Goal: Task Accomplishment & Management: Use online tool/utility

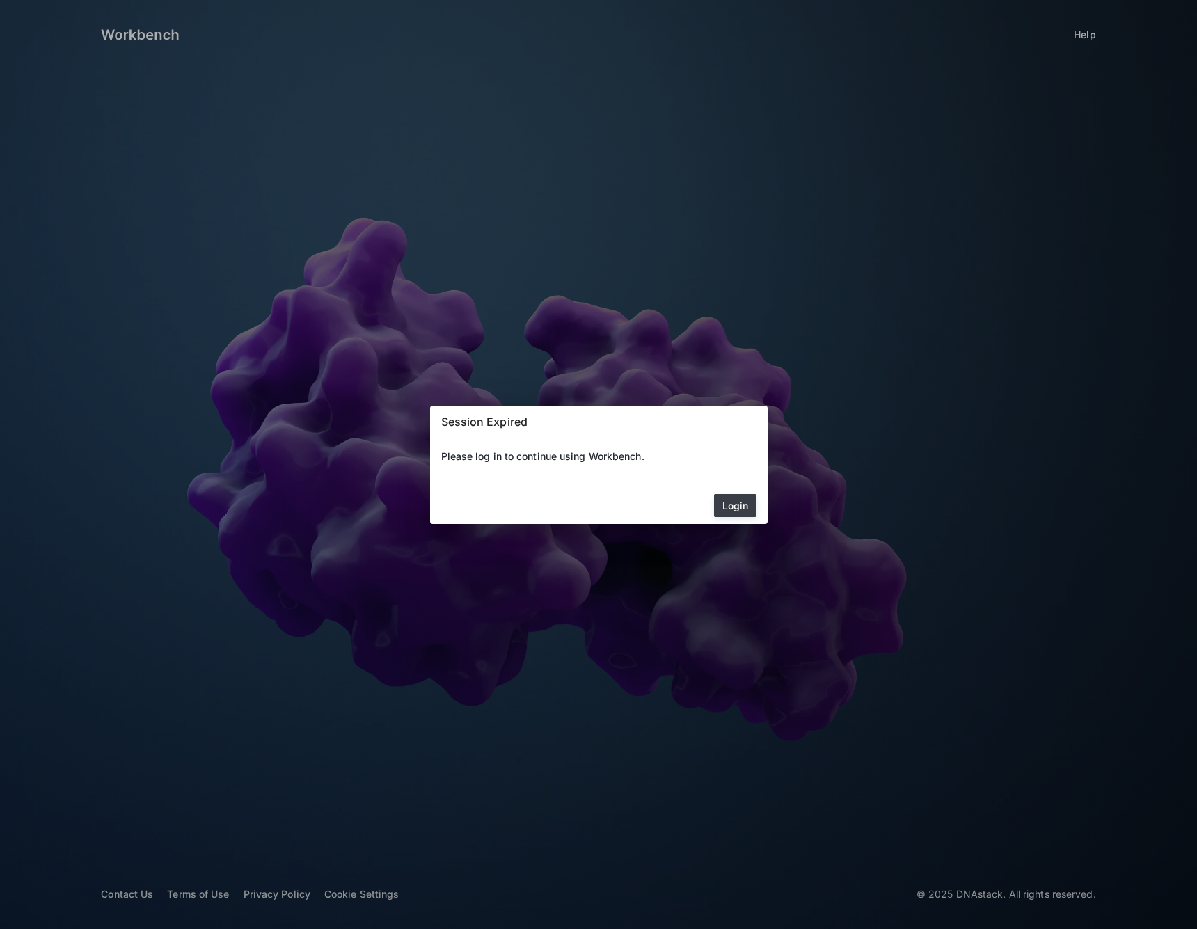
click at [737, 498] on button "Login" at bounding box center [735, 505] width 42 height 23
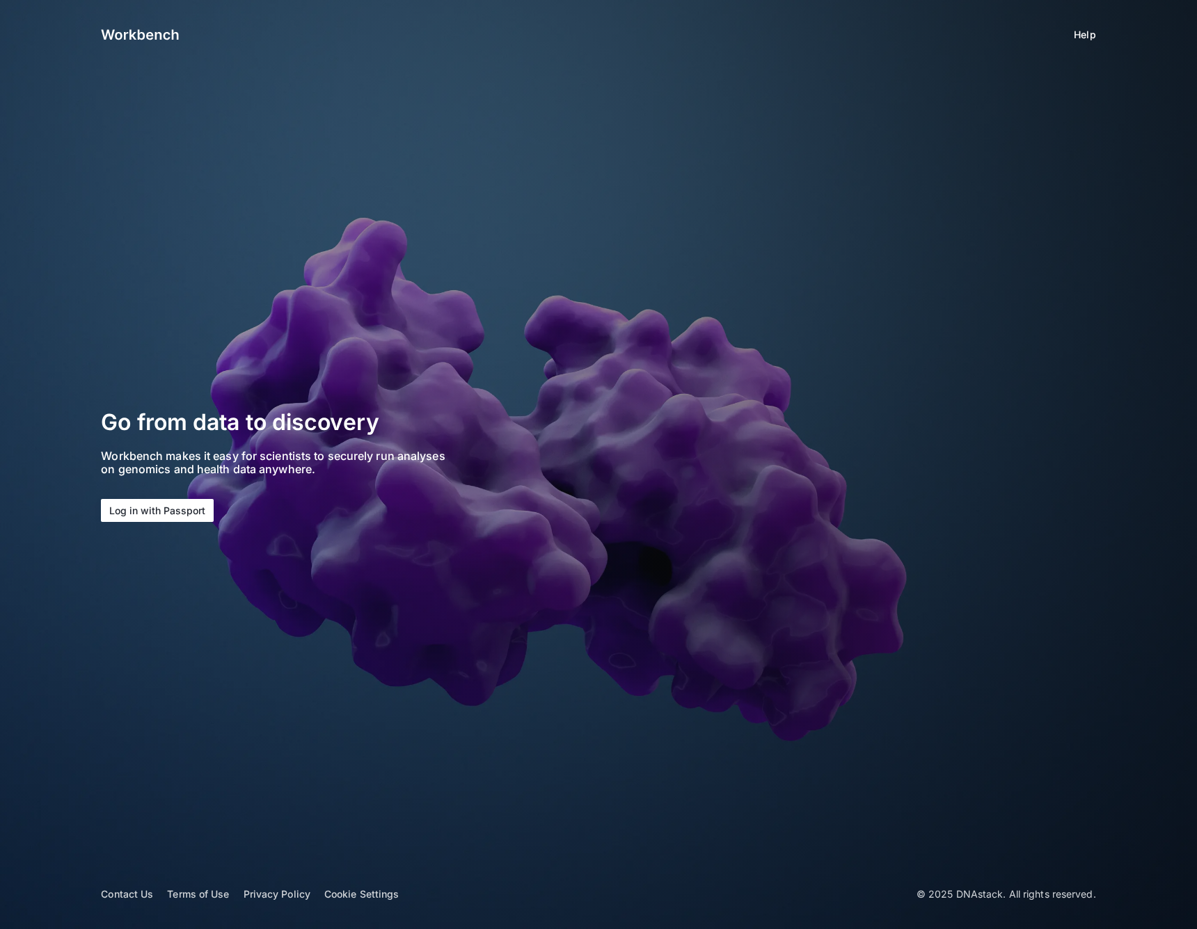
click at [138, 504] on button "Log in with Passport" at bounding box center [157, 510] width 113 height 23
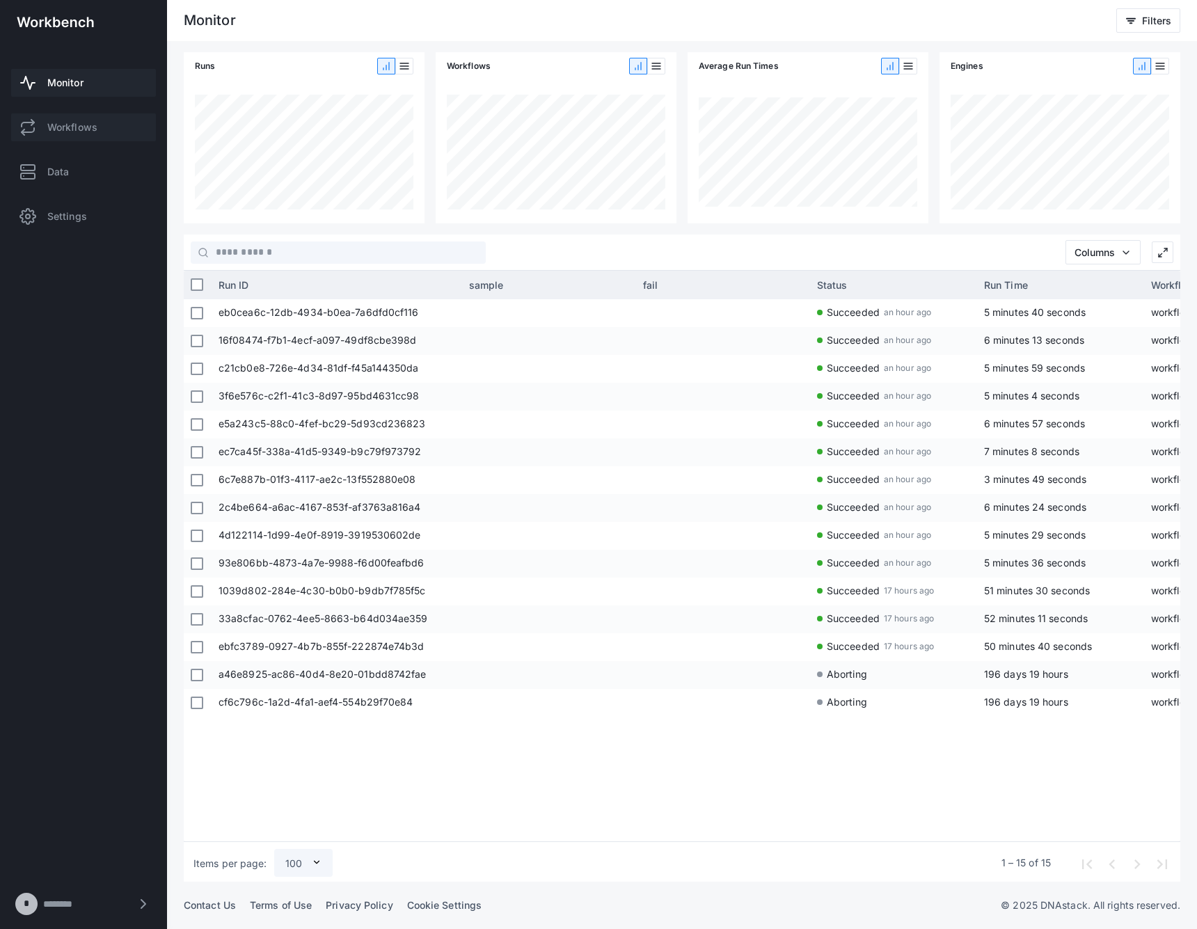
click at [96, 121] on span "Workflows" at bounding box center [72, 127] width 50 height 14
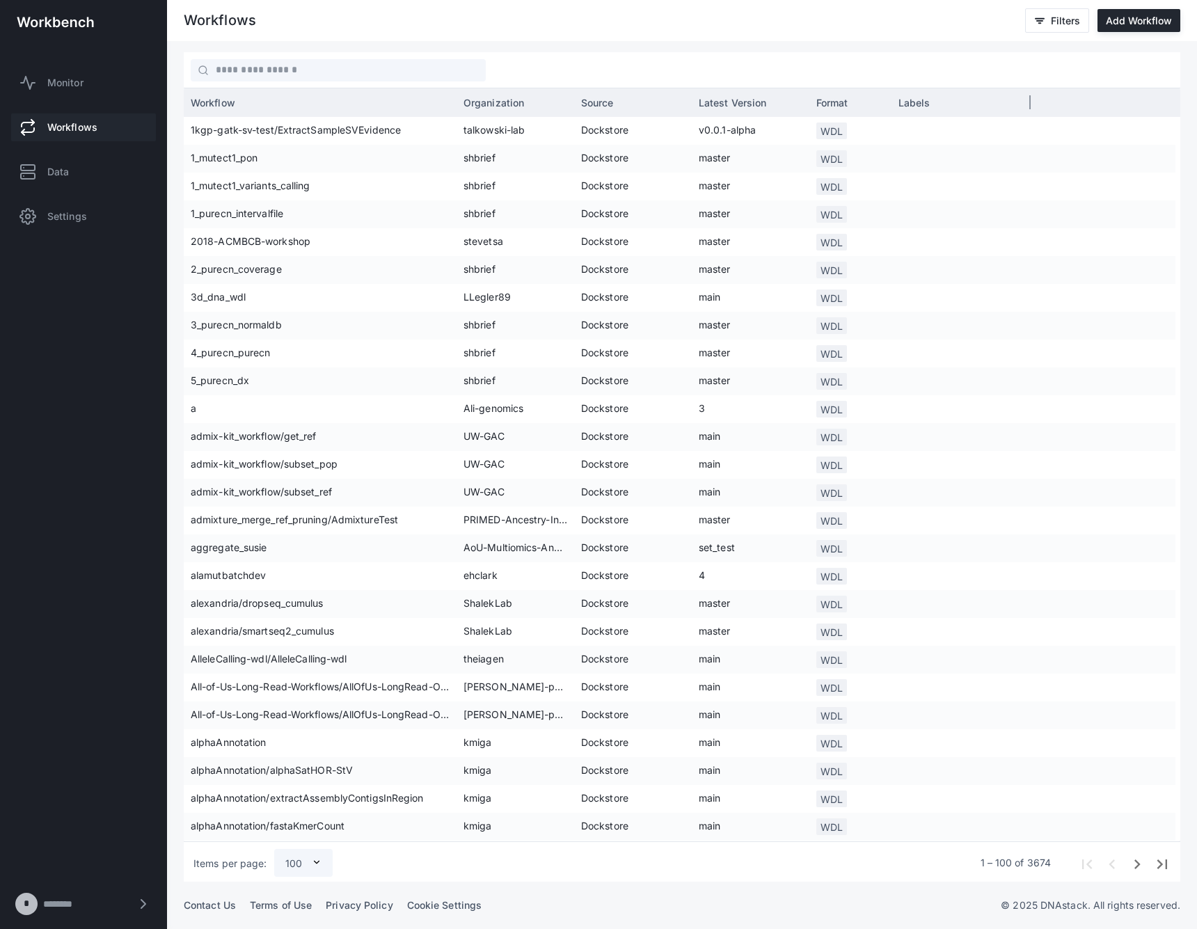
click at [605, 99] on span "Source" at bounding box center [597, 103] width 33 height 12
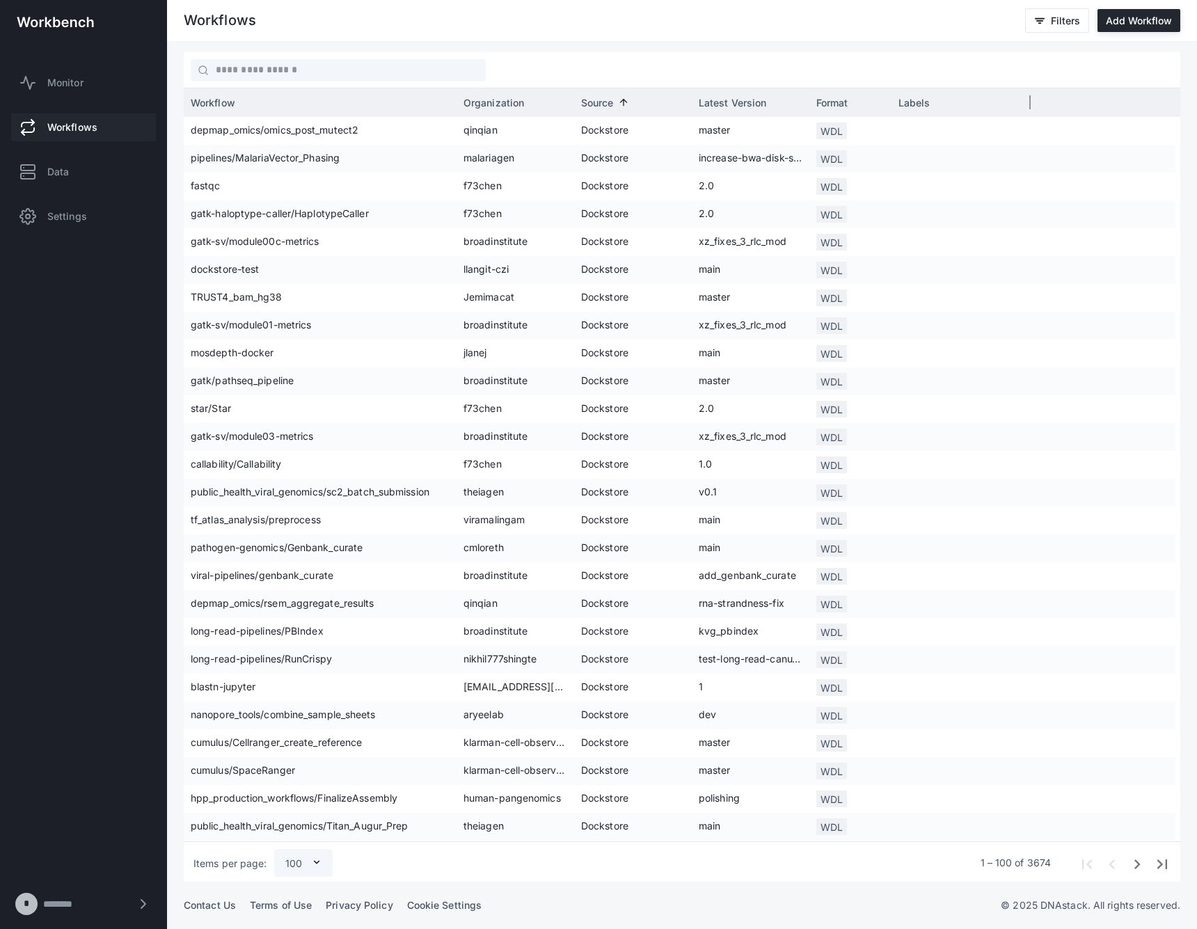
click at [605, 99] on span "Source" at bounding box center [597, 103] width 33 height 12
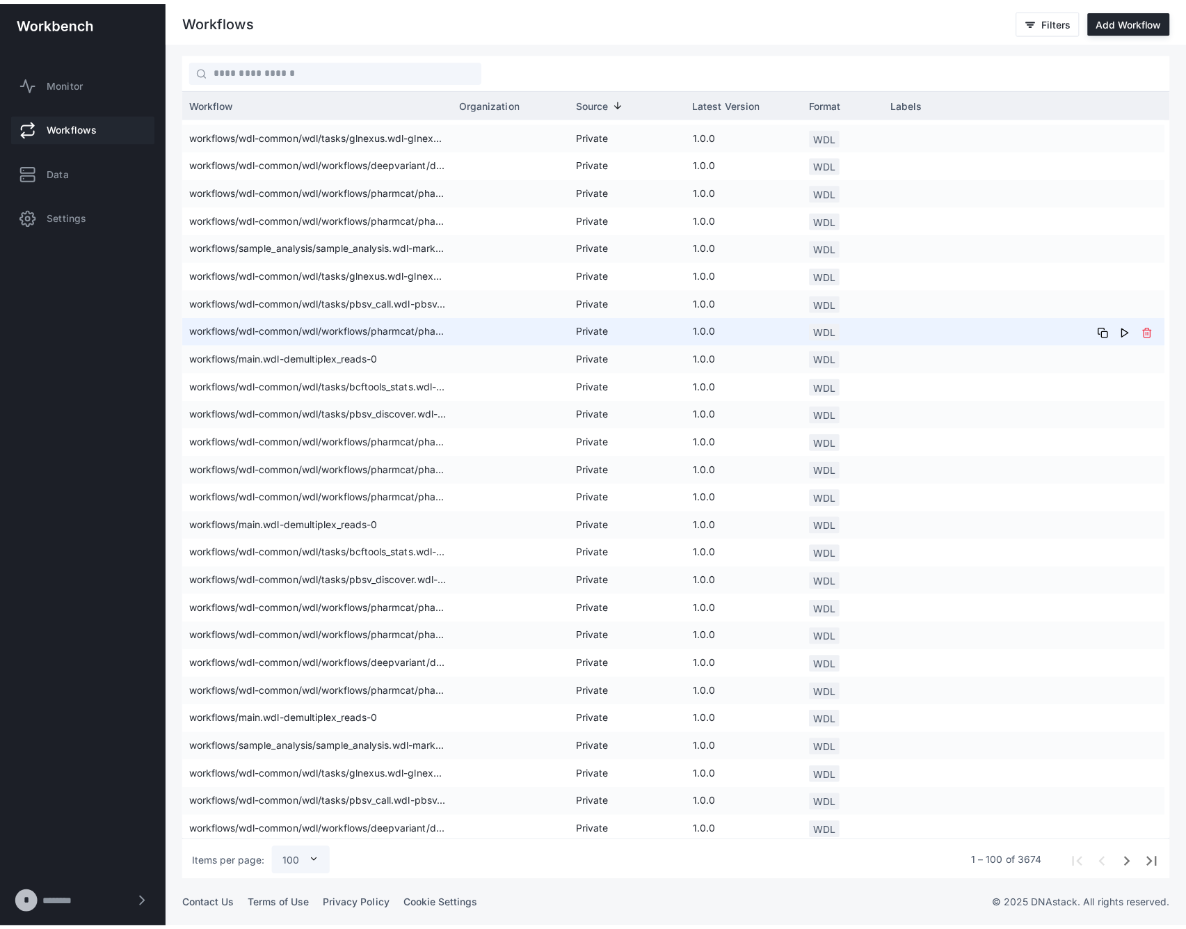
scroll to position [2059, 0]
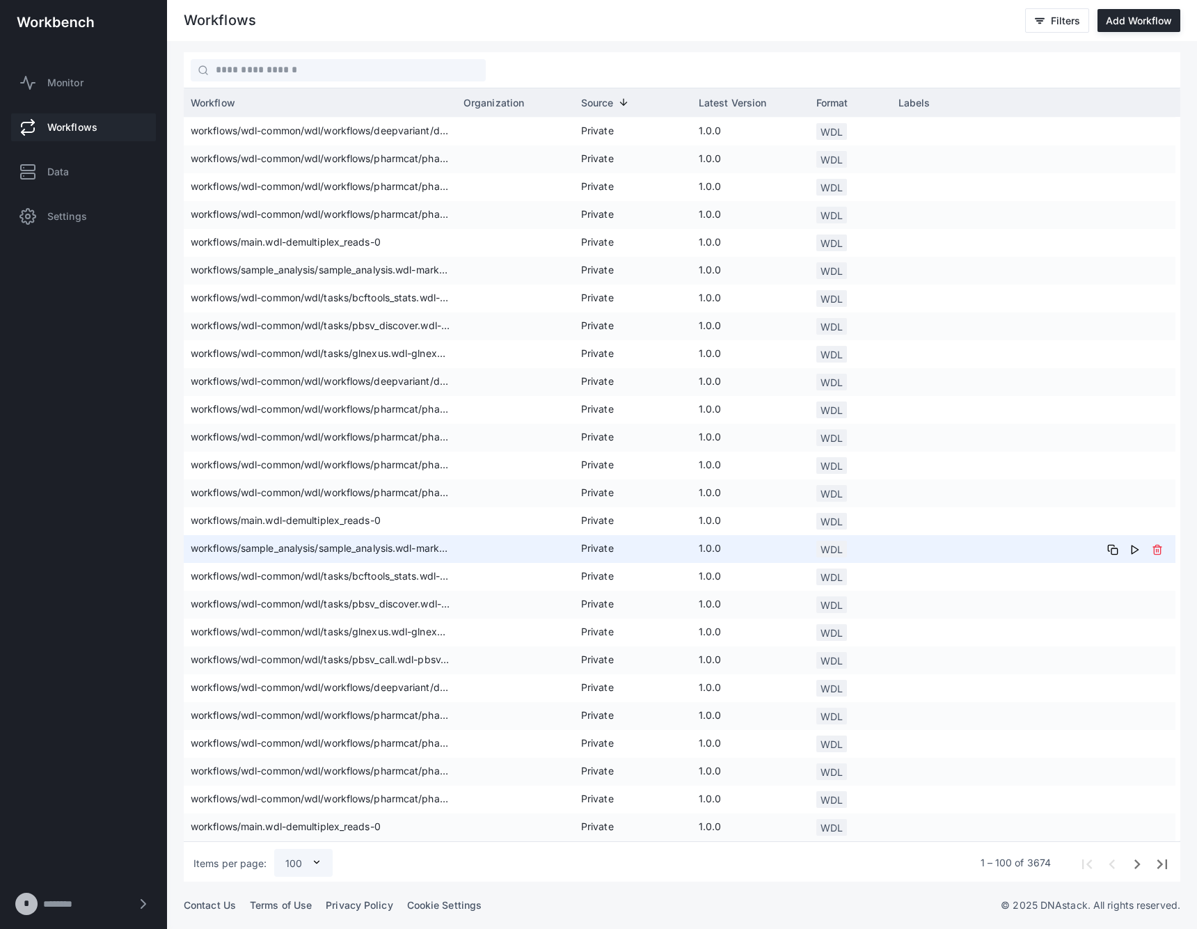
click at [281, 569] on span "workflows/wdl-common/wdl/tasks/bcftools_stats.wdl-bcftools_stats-0" at bounding box center [320, 577] width 259 height 28
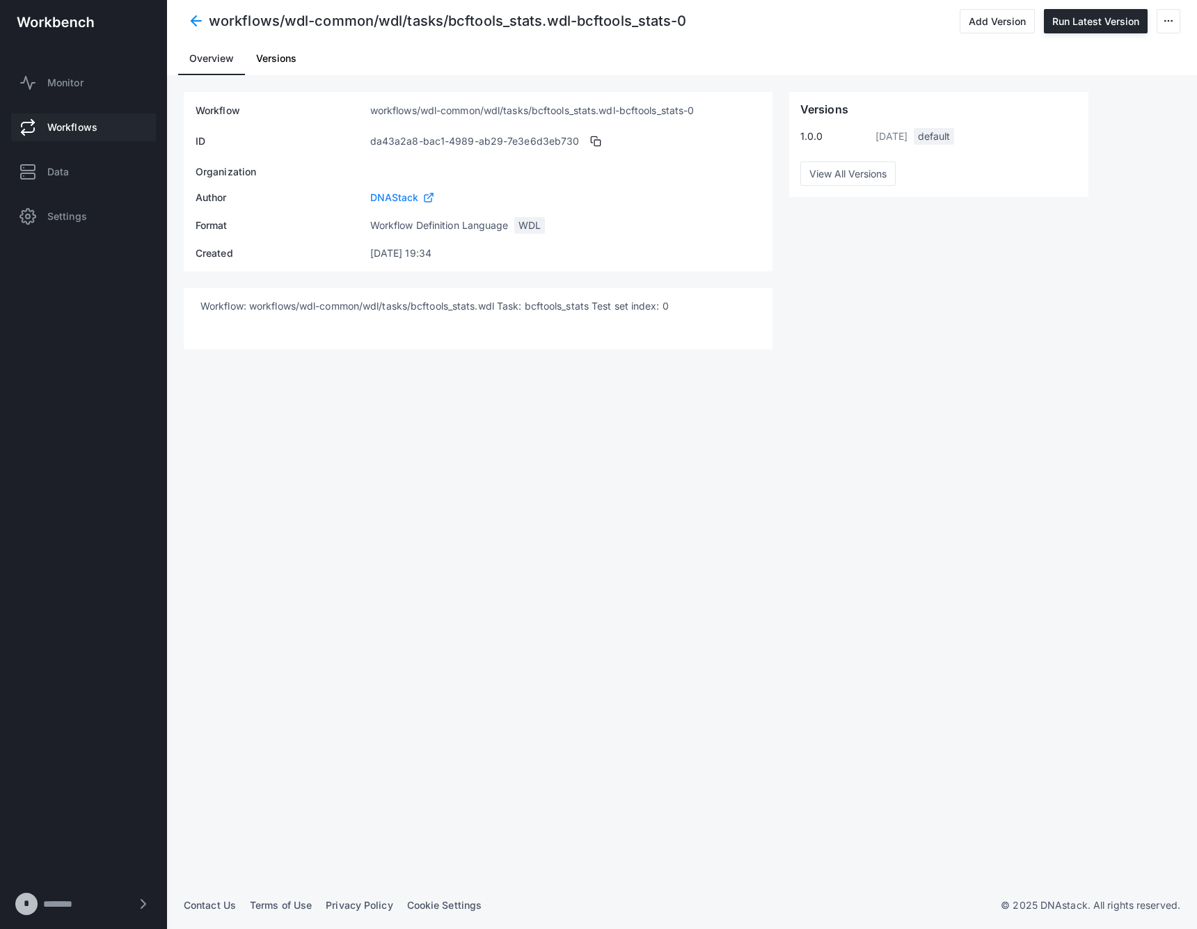
click at [202, 22] on span at bounding box center [196, 20] width 25 height 25
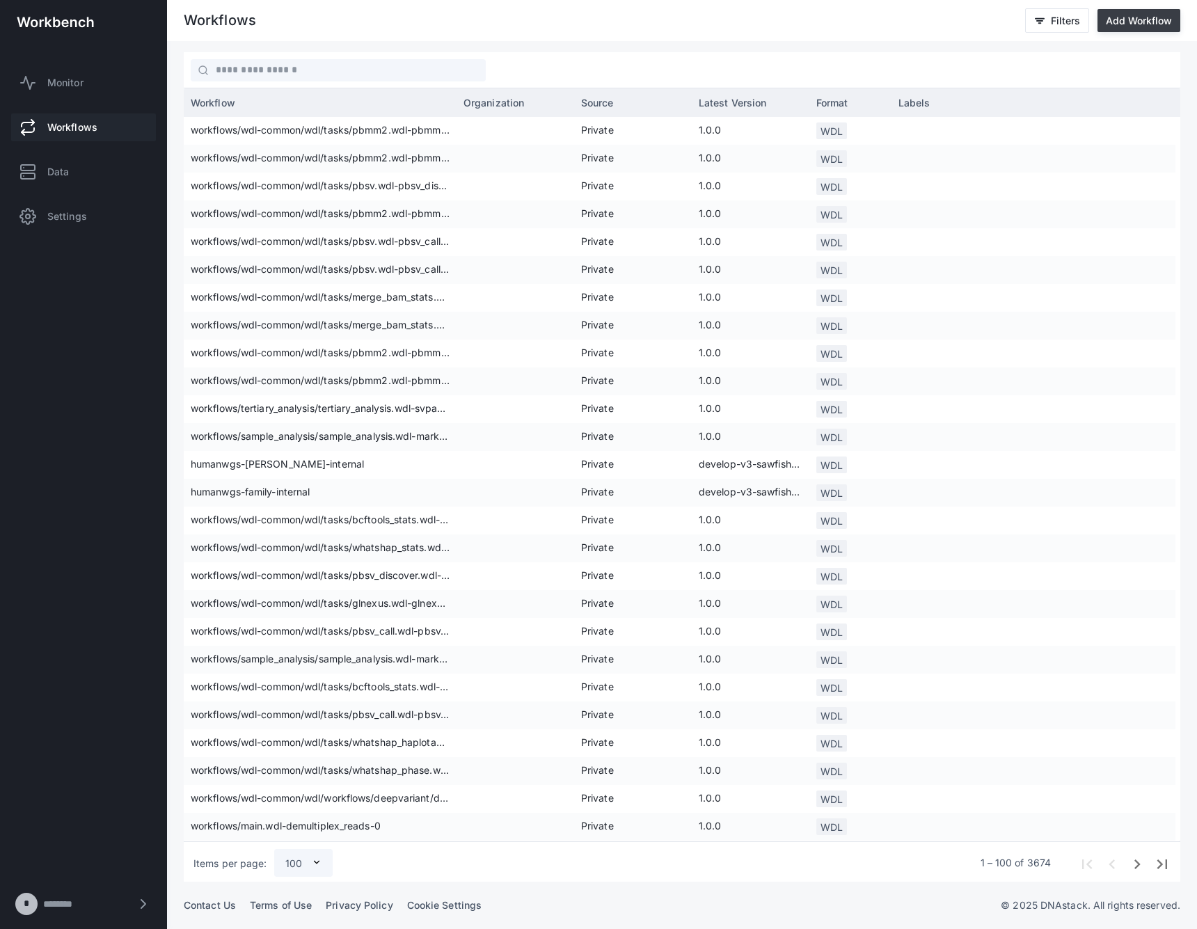
click at [1124, 24] on button "Add Workflow" at bounding box center [1138, 20] width 83 height 23
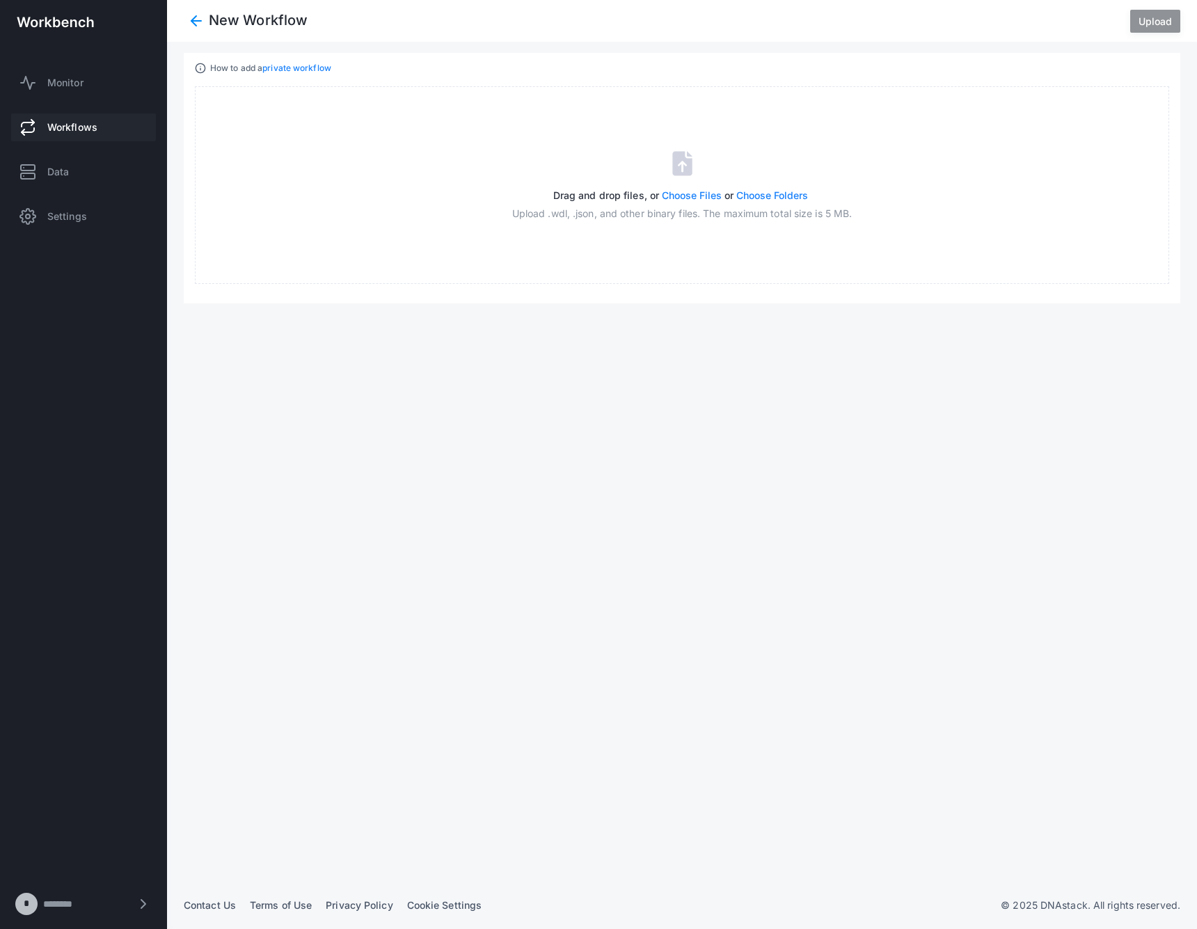
click at [310, 111] on div "Drag and drop files, or Choose Files or Choose Folders Upload .wdl, .json, and …" at bounding box center [682, 185] width 974 height 198
click at [301, 67] on link "private workflow" at bounding box center [296, 68] width 69 height 10
click at [664, 192] on button "Choose Files" at bounding box center [692, 195] width 60 height 12
click at [1152, 26] on span "Upload" at bounding box center [1154, 21] width 33 height 12
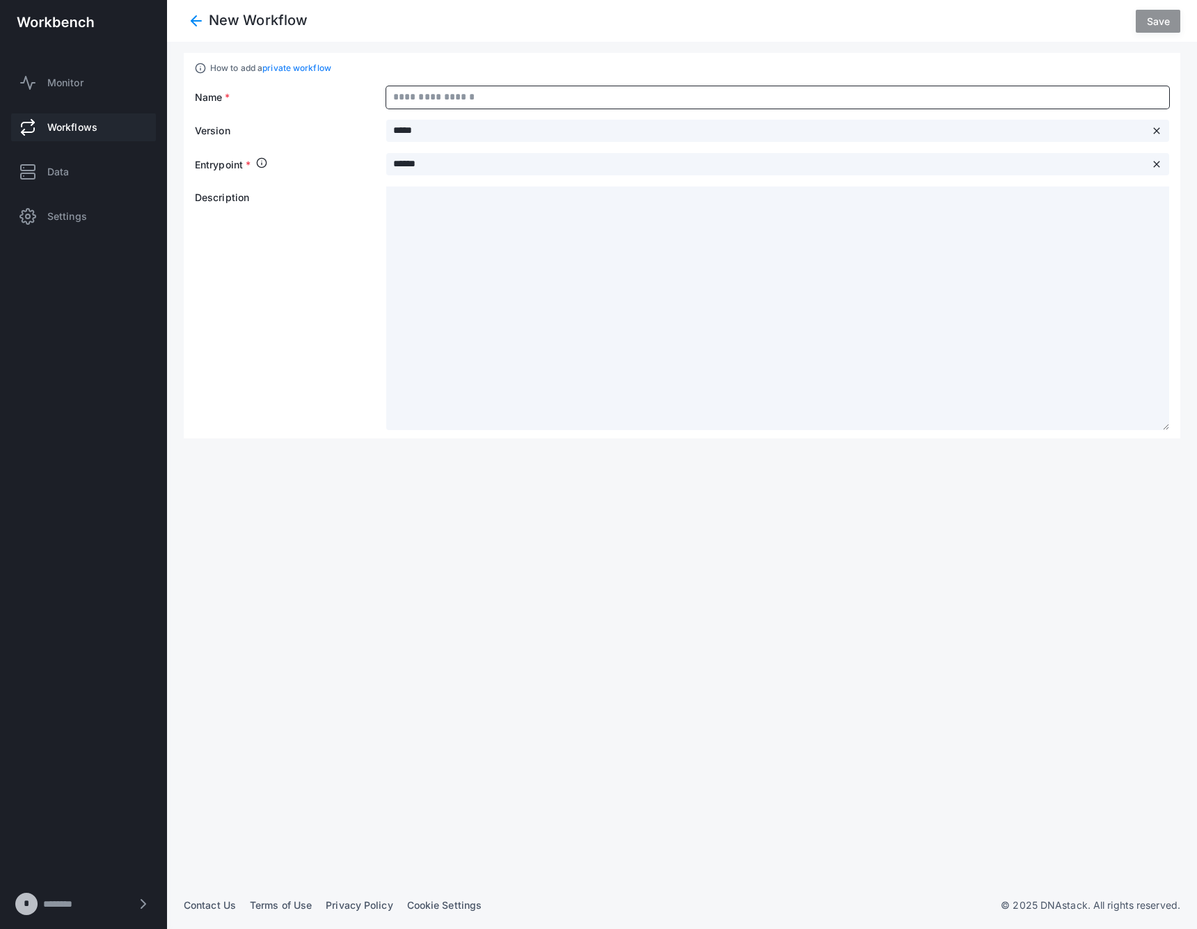
click at [463, 95] on input "text" at bounding box center [777, 97] width 783 height 22
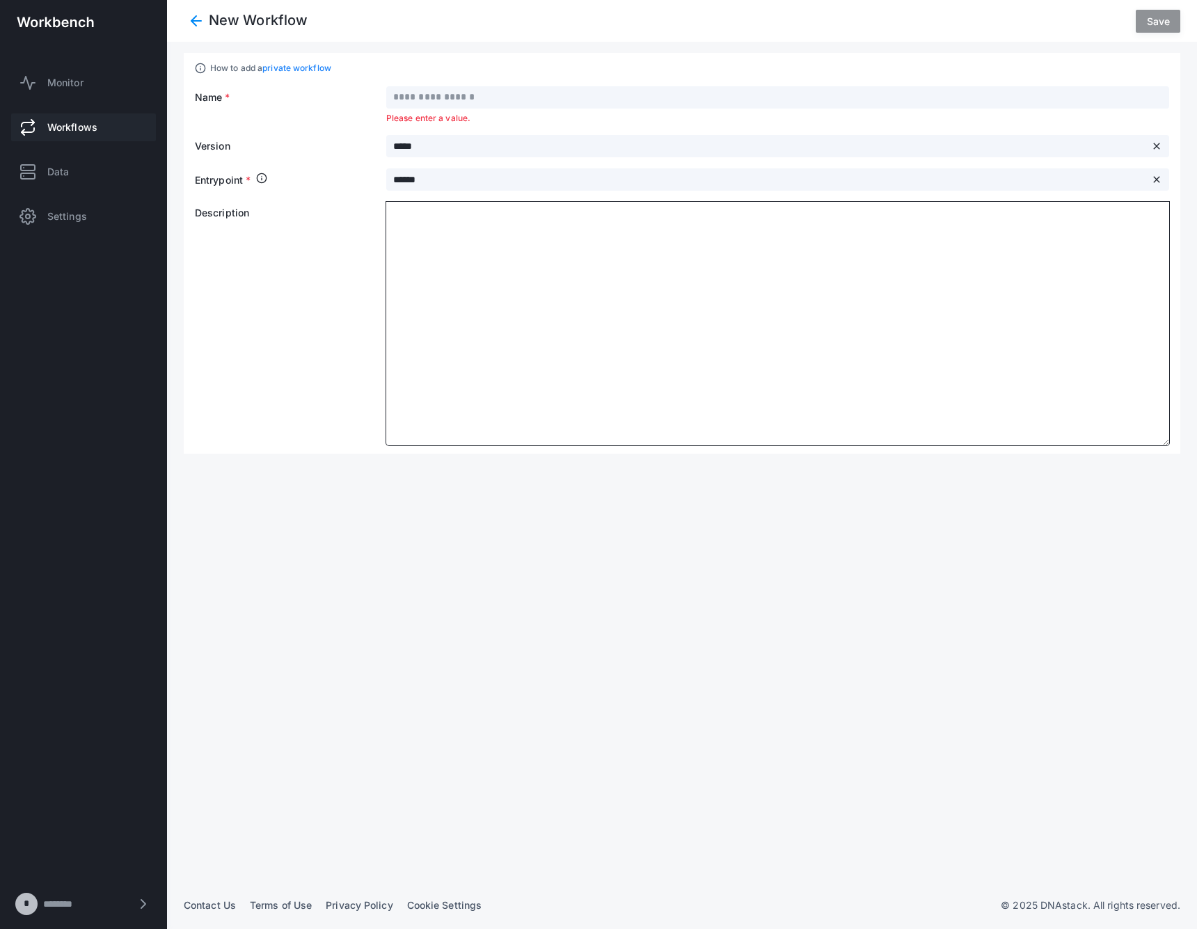
click at [647, 241] on div at bounding box center [777, 324] width 783 height 244
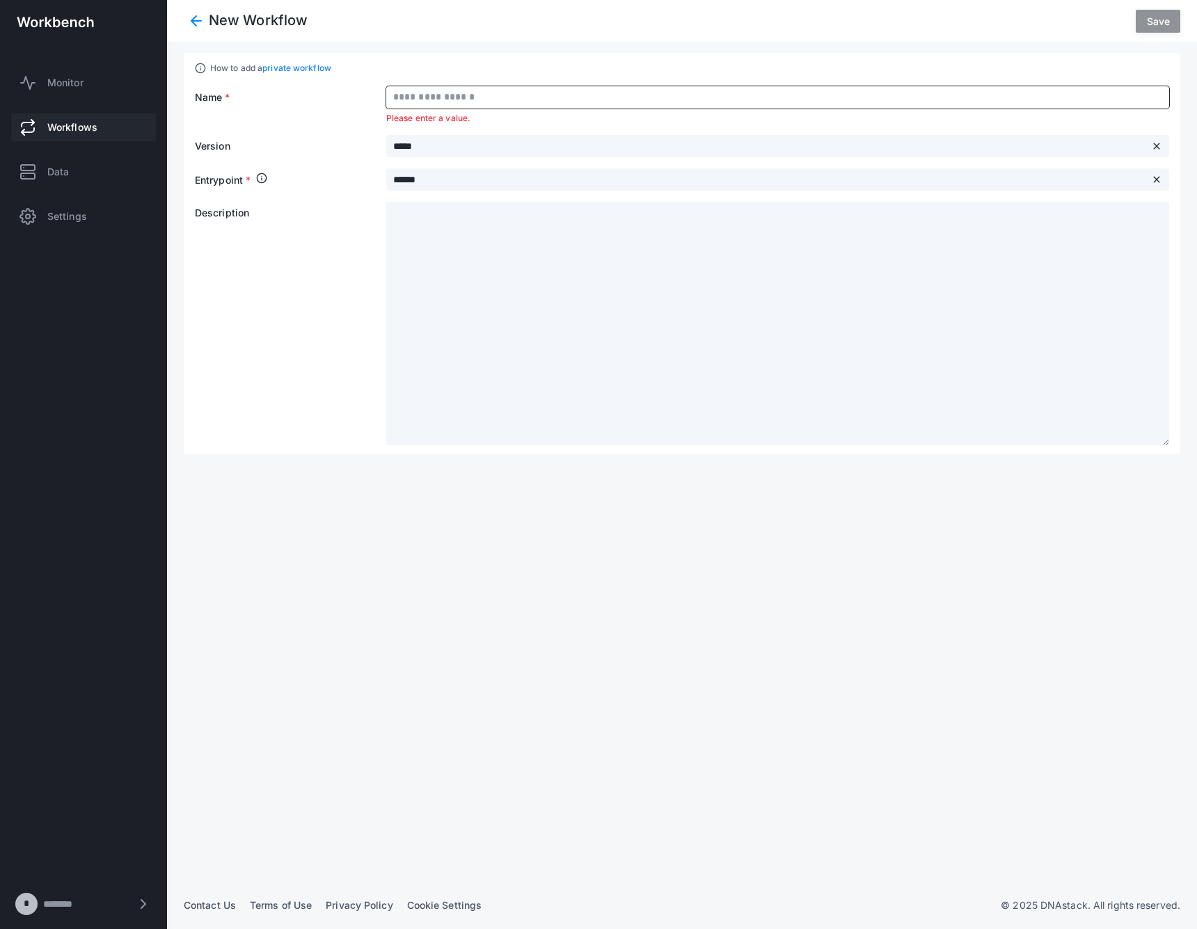
click at [491, 102] on input "text" at bounding box center [777, 97] width 783 height 22
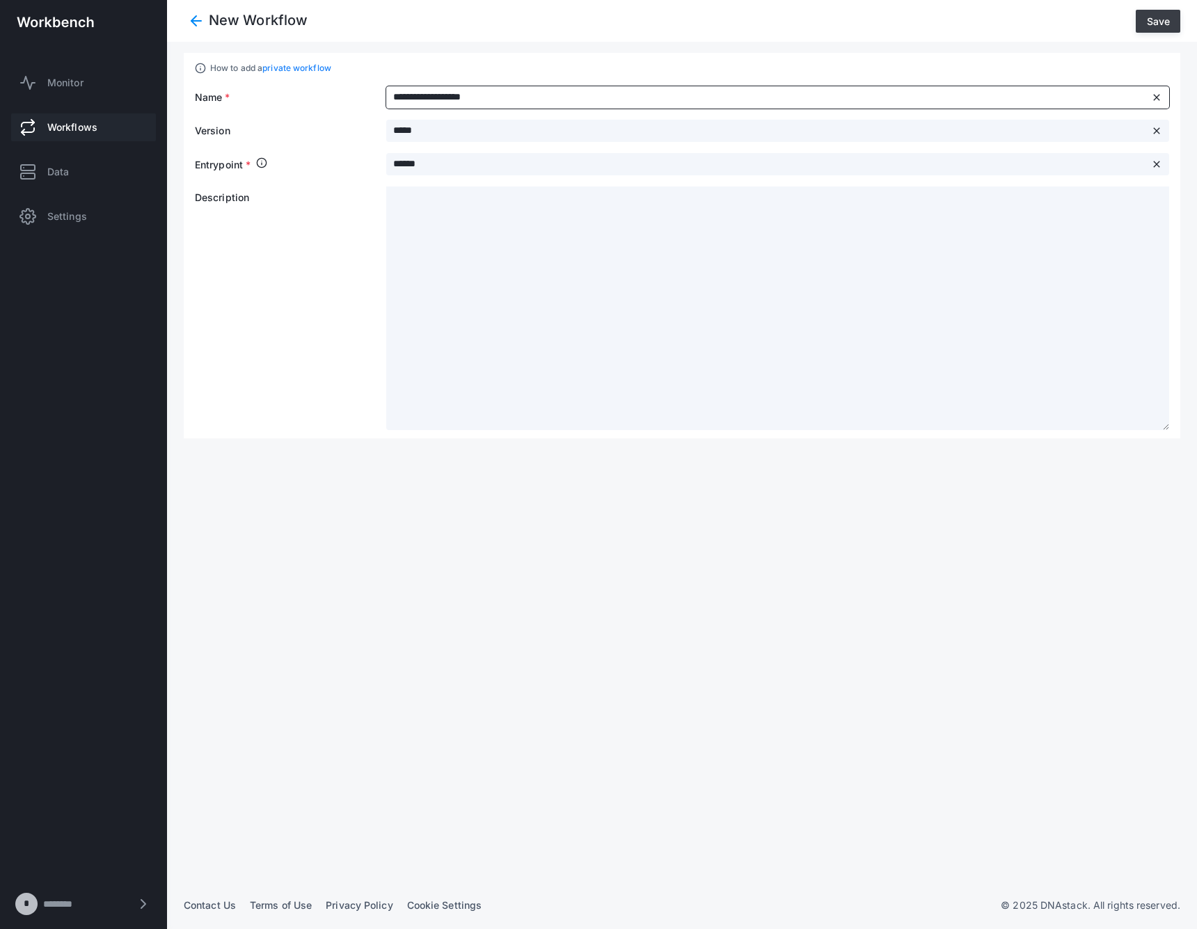
type input "**********"
click at [1153, 18] on span "Save" at bounding box center [1158, 21] width 23 height 12
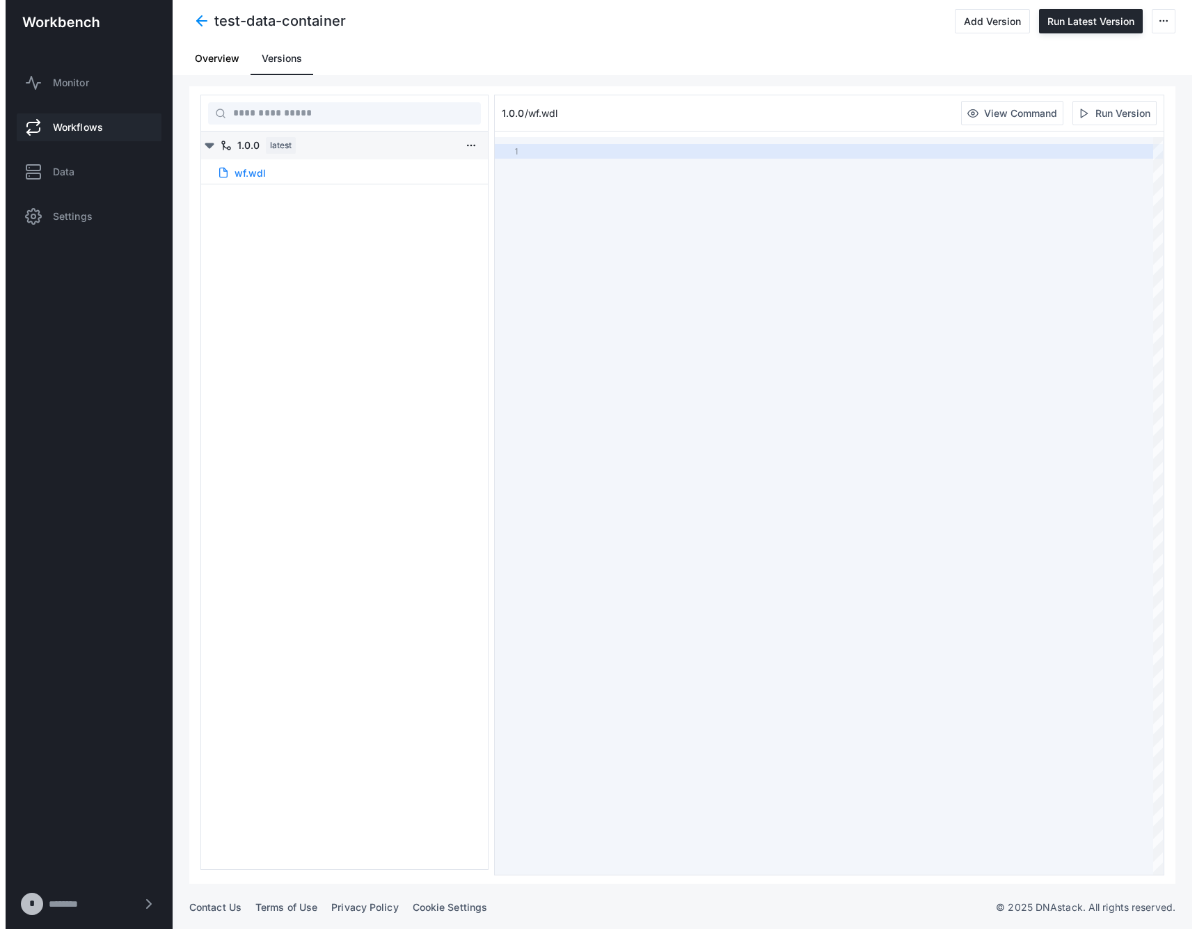
scroll to position [146, 0]
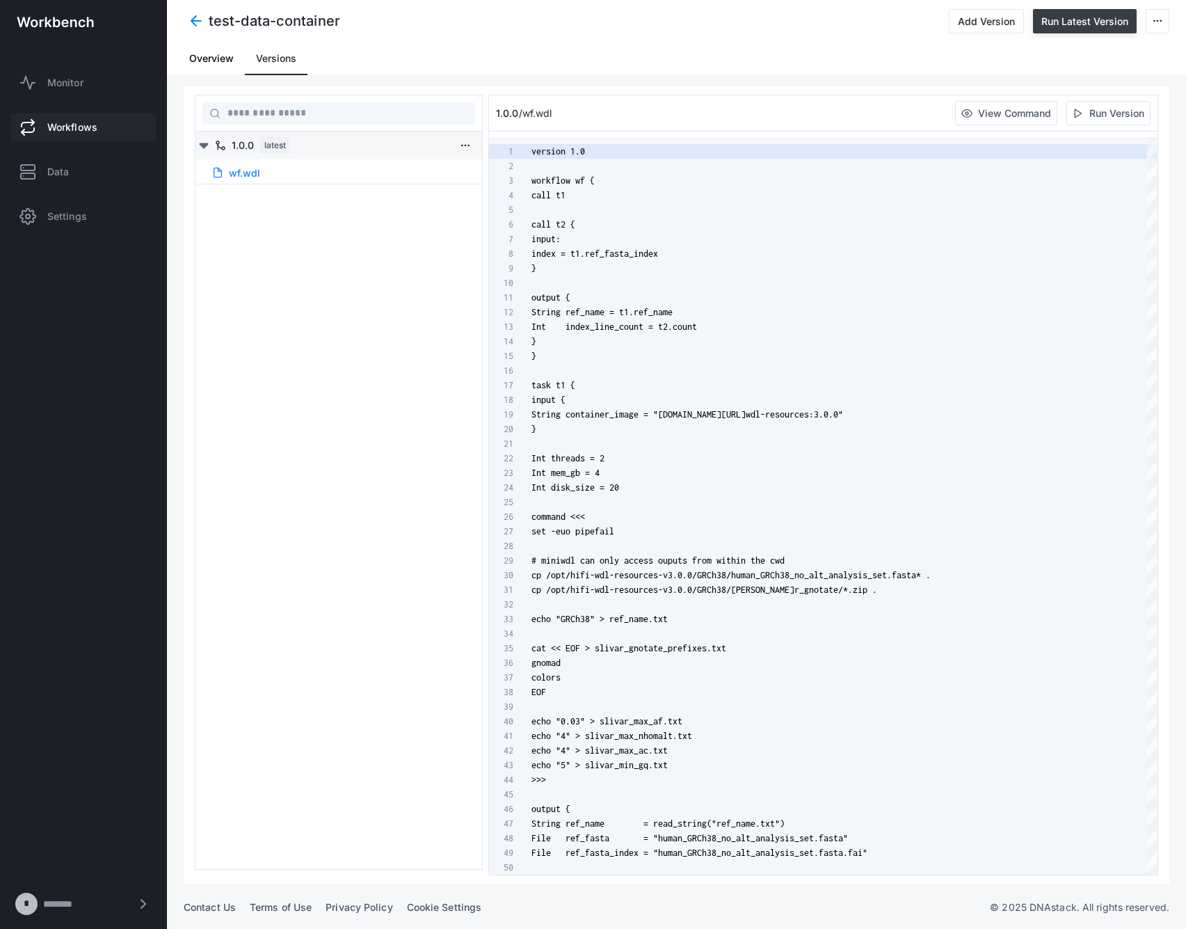
click at [1081, 29] on button "Run Latest Version" at bounding box center [1085, 21] width 104 height 24
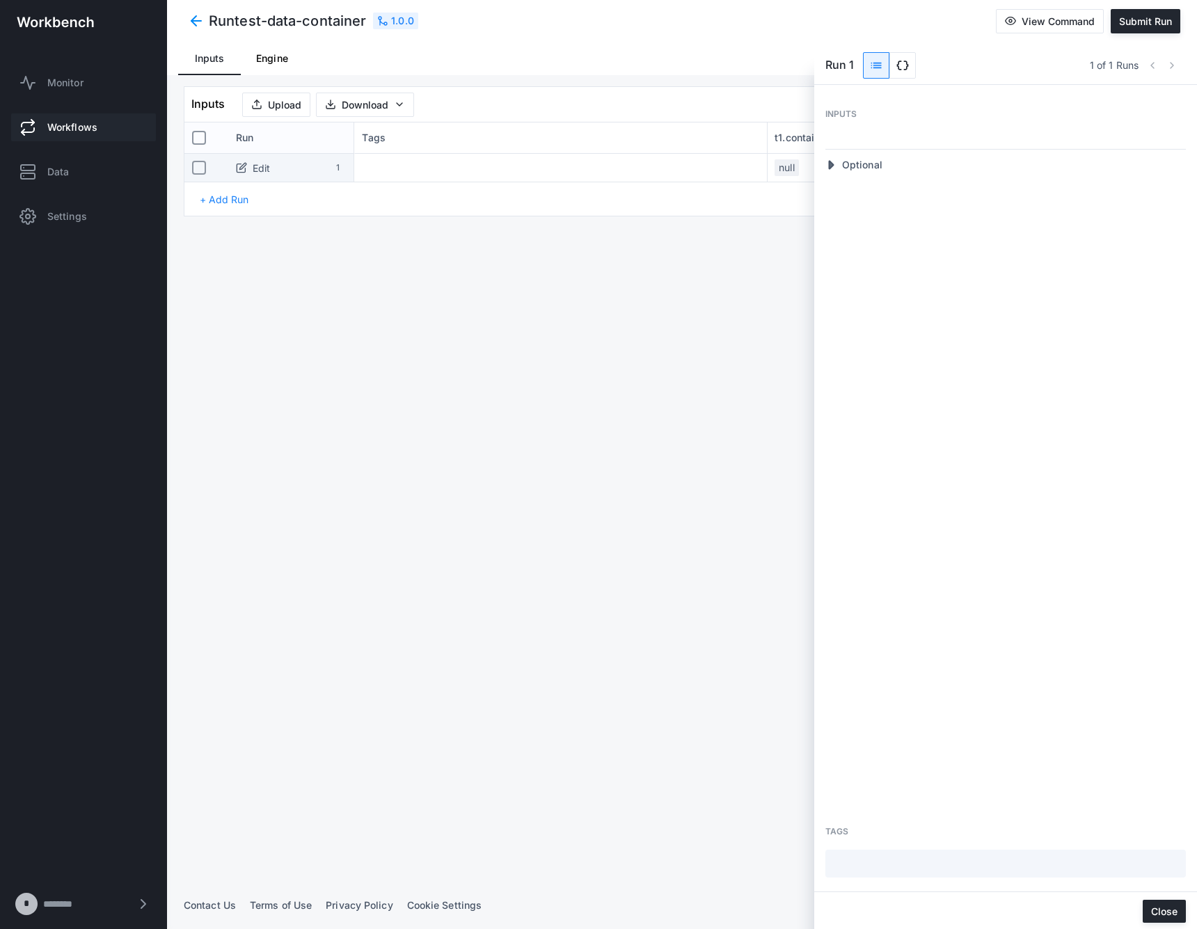
click at [380, 61] on div "Inputs Engine" at bounding box center [681, 58] width 1007 height 33
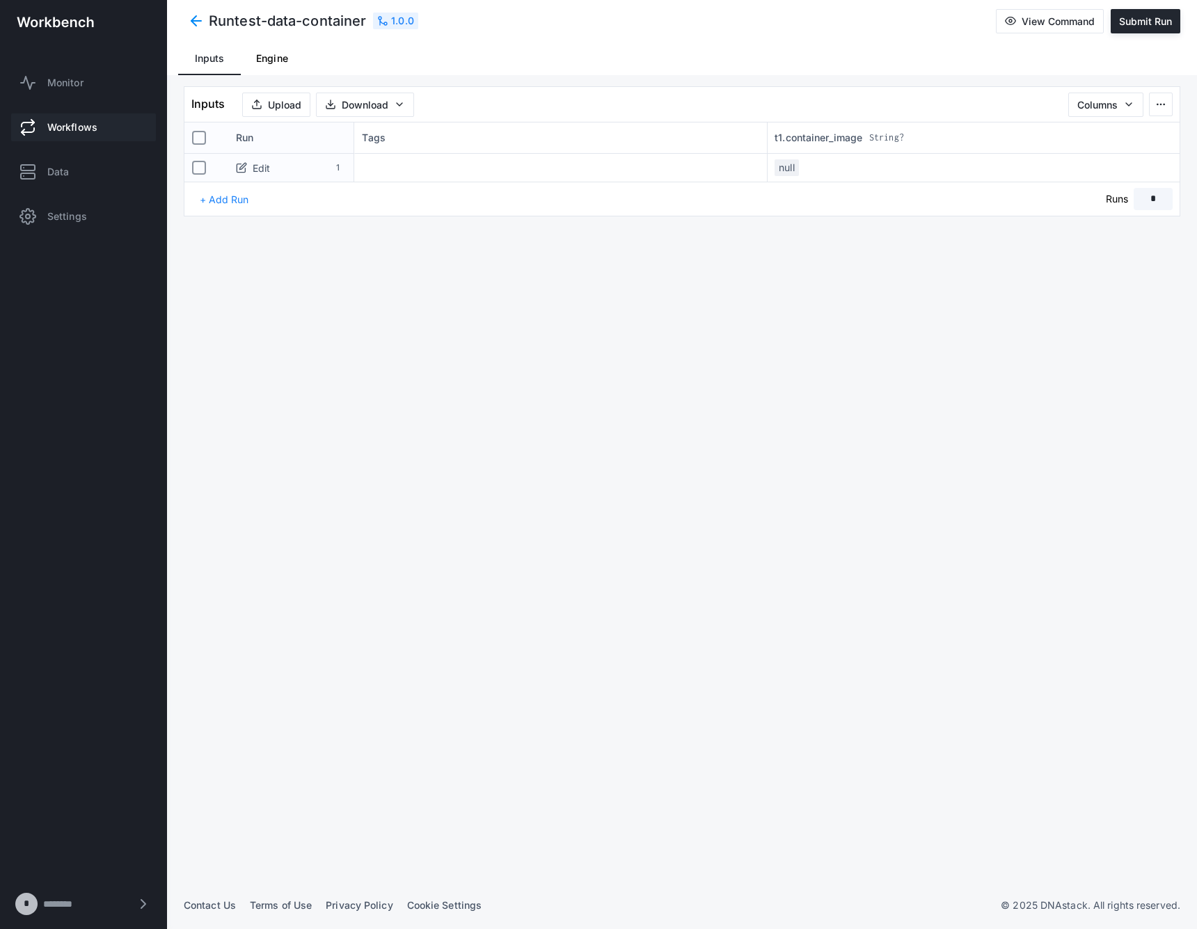
click at [269, 60] on span "Engine" at bounding box center [272, 59] width 32 height 10
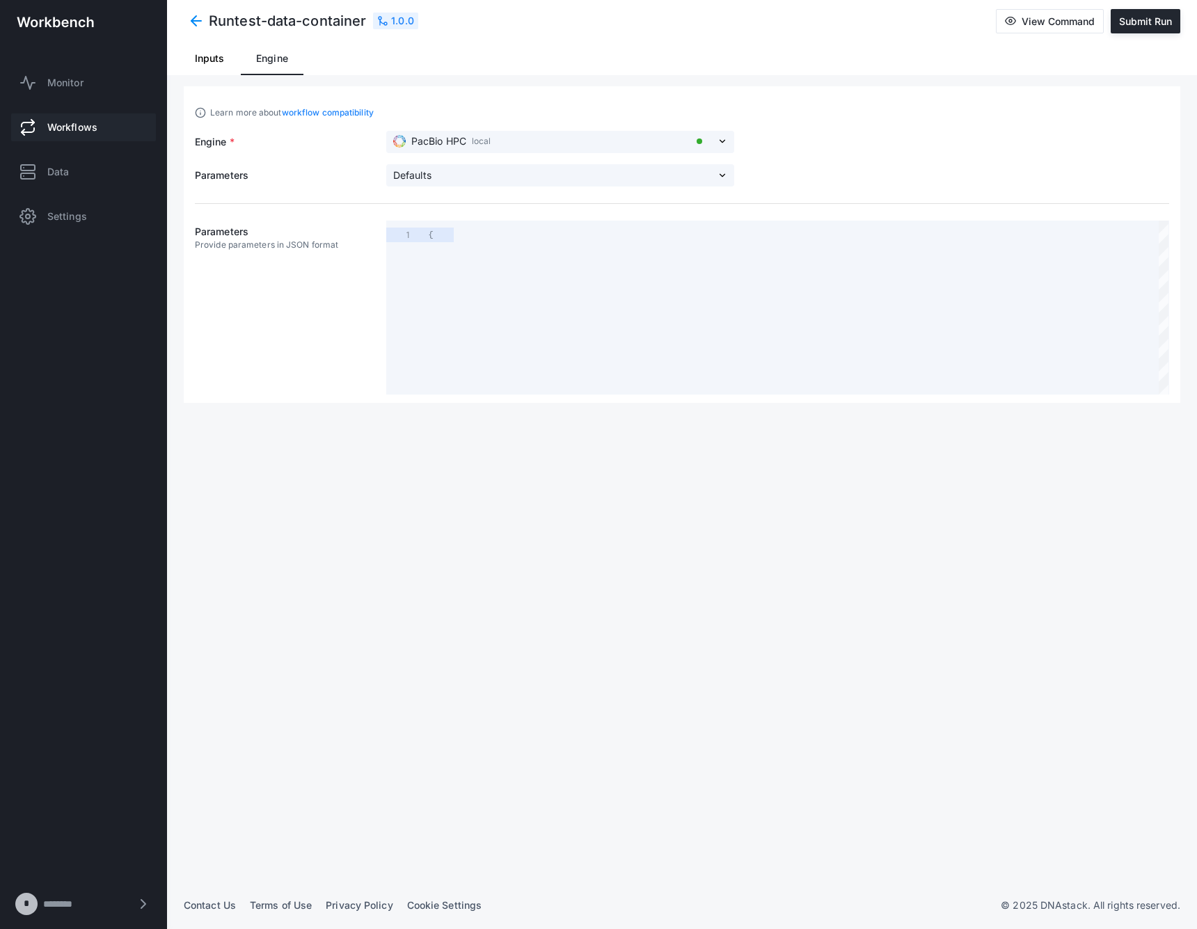
scroll to position [88, 0]
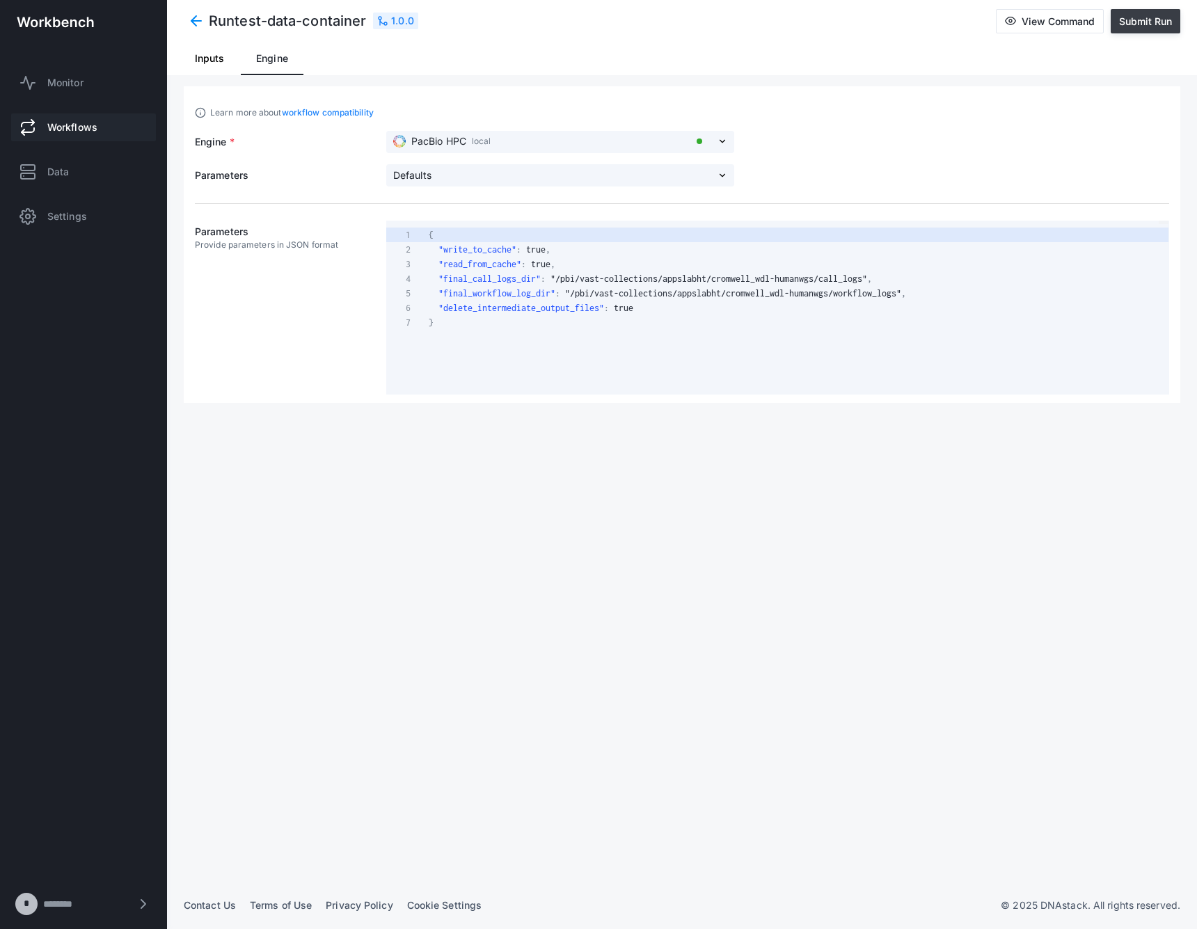
click at [1160, 22] on span "Submit Run" at bounding box center [1145, 21] width 53 height 12
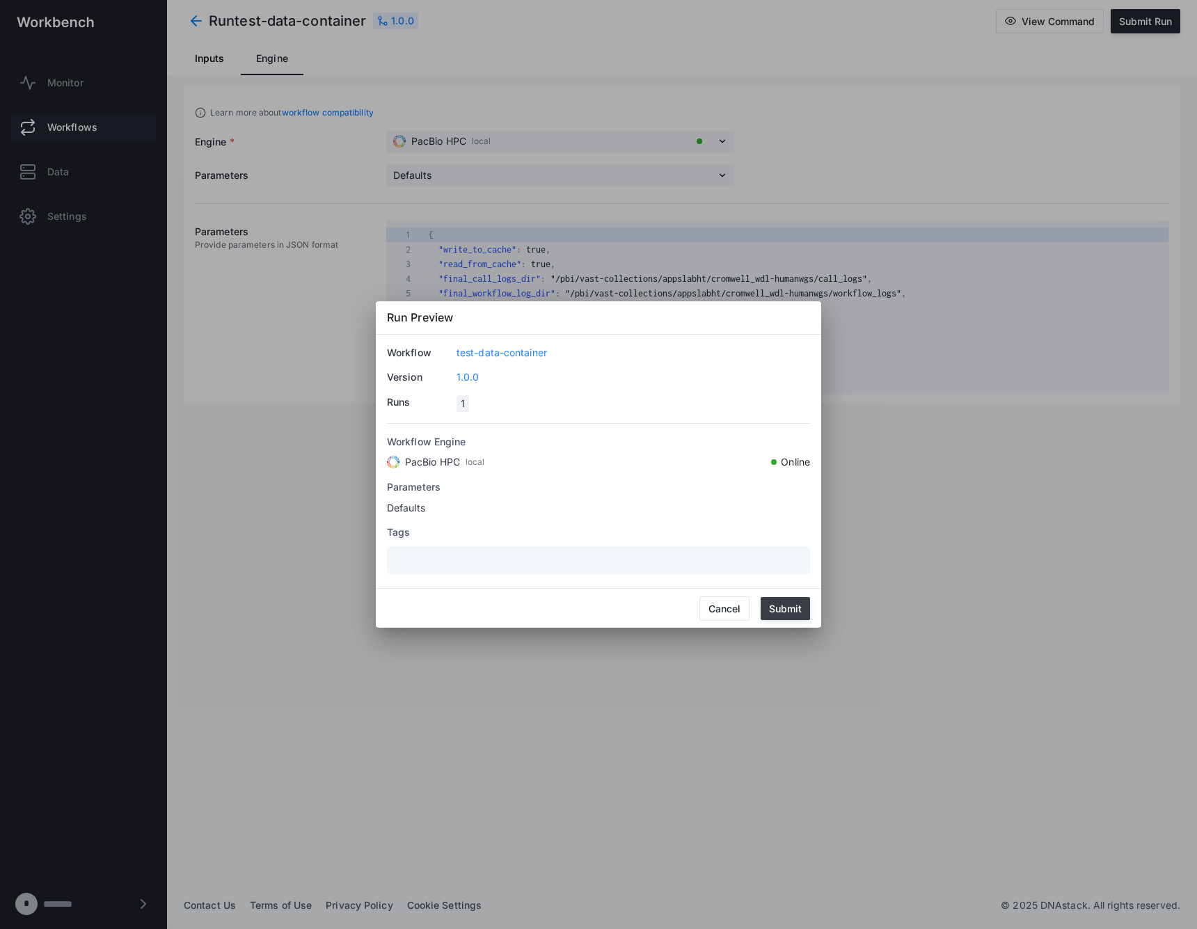
click at [776, 617] on button "Submit" at bounding box center [784, 608] width 49 height 23
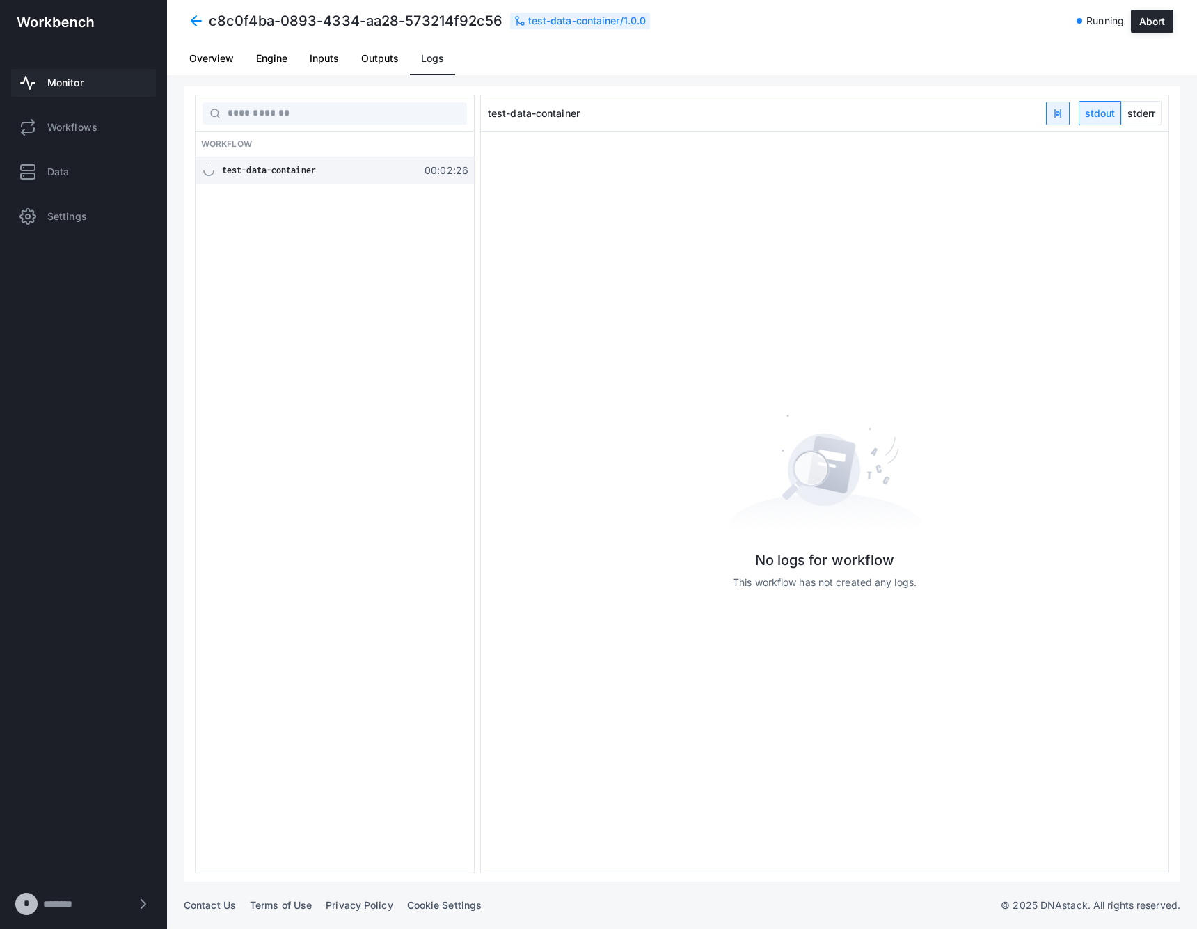
click at [614, 342] on div "No logs for workflow This workflow has not created any logs." at bounding box center [824, 501] width 687 height 741
click at [411, 456] on div "Workflow test-data-container 00:10:13" at bounding box center [335, 484] width 280 height 779
click at [417, 433] on div "Workflow test-data-container 00:10:20" at bounding box center [335, 484] width 280 height 779
click at [724, 37] on div "c8c0f4ba-0893-4334-aa28-573214f92c56 test-data-container / 1.0.0 Running Abort" at bounding box center [682, 21] width 1030 height 42
click at [185, 21] on span at bounding box center [196, 20] width 25 height 25
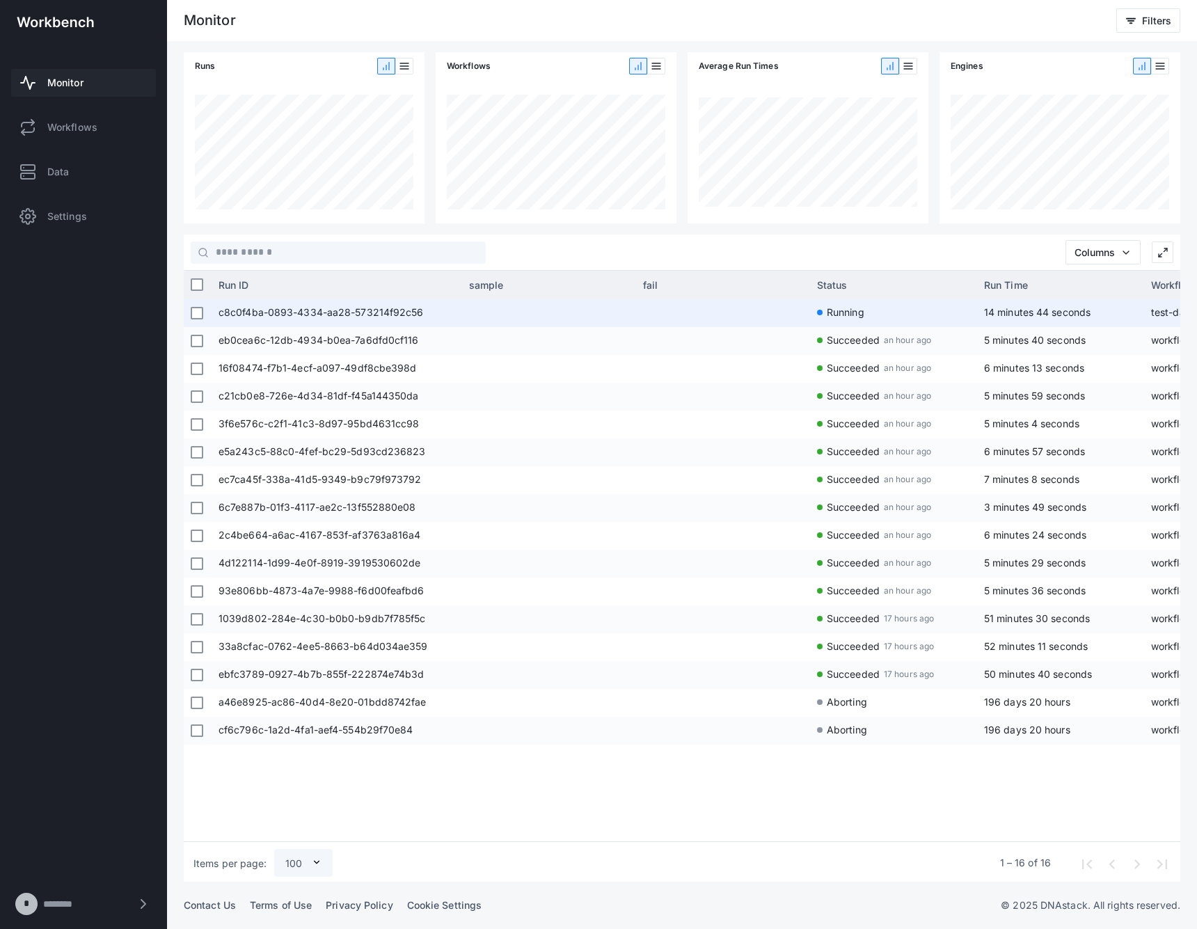
click at [719, 304] on span at bounding box center [723, 313] width 160 height 28
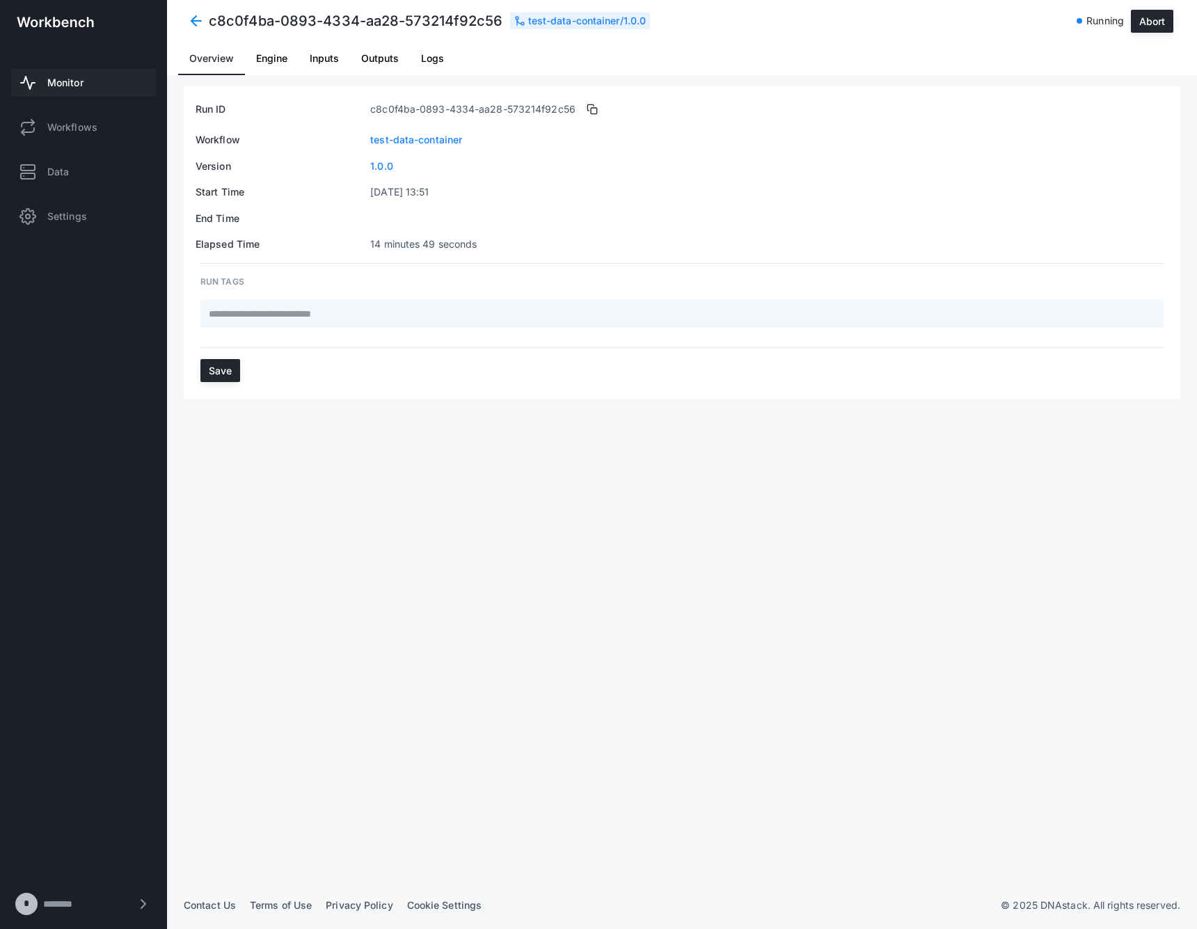
click at [327, 351] on div "RUN TAGS Save" at bounding box center [682, 331] width 996 height 136
click at [435, 459] on div "Run ID c8c0f4ba-0893-4334-aa28-573214f92c56 Workflow test-data-container Versio…" at bounding box center [682, 483] width 996 height 795
click at [478, 459] on div "Run ID c8c0f4ba-0893-4334-aa28-573214f92c56 Workflow test-data-container Versio…" at bounding box center [682, 483] width 996 height 795
click at [607, 368] on div "RUN TAGS Save" at bounding box center [682, 331] width 996 height 136
click at [435, 60] on span "Logs" at bounding box center [432, 59] width 23 height 10
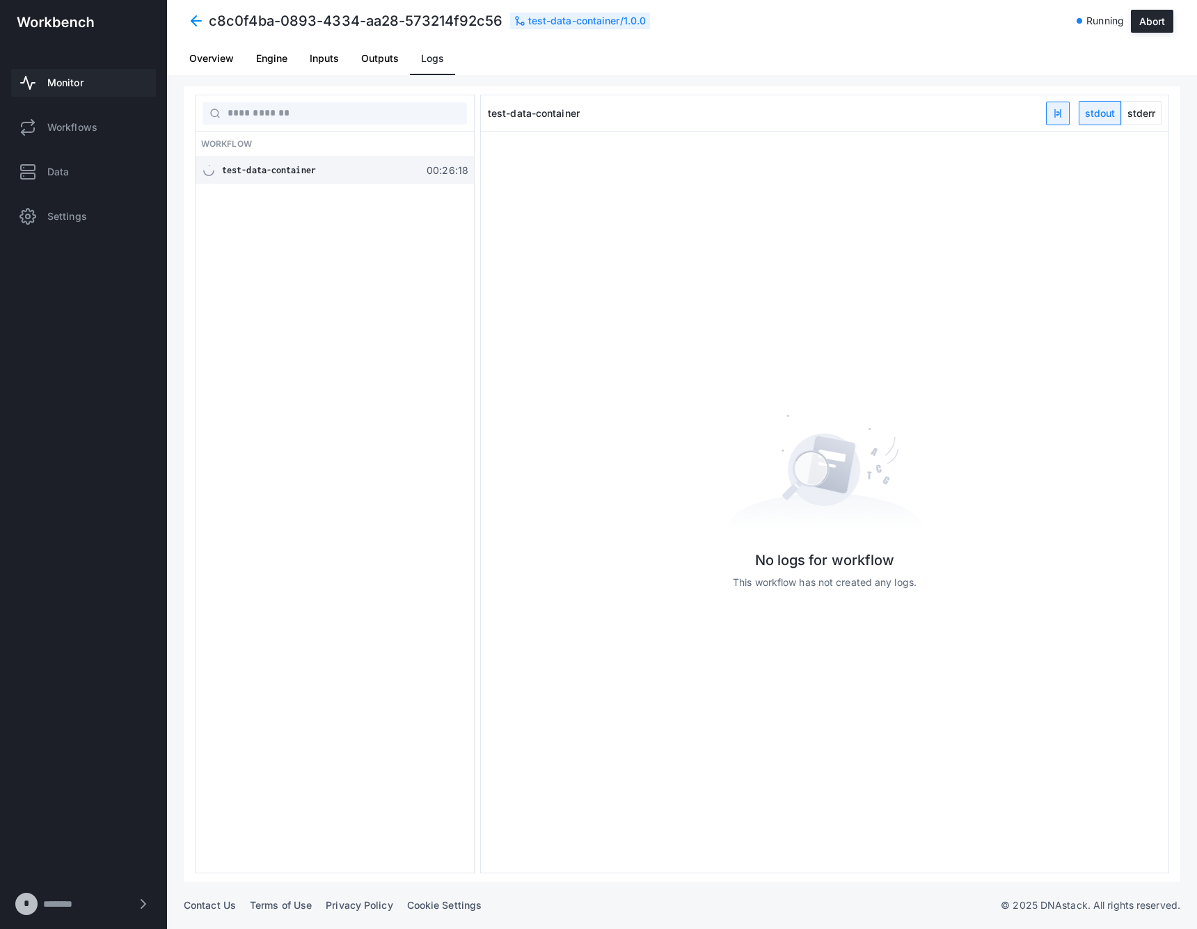
click at [694, 356] on div "No logs for workflow This workflow has not created any logs." at bounding box center [824, 501] width 687 height 741
click at [662, 249] on div "No logs for workflow This workflow has not created any logs." at bounding box center [824, 501] width 687 height 741
click at [296, 168] on span "test-data-container" at bounding box center [269, 170] width 94 height 10
click at [1157, 114] on span "stderr" at bounding box center [1141, 113] width 39 height 23
click at [1092, 113] on span "stdout" at bounding box center [1099, 113] width 41 height 23
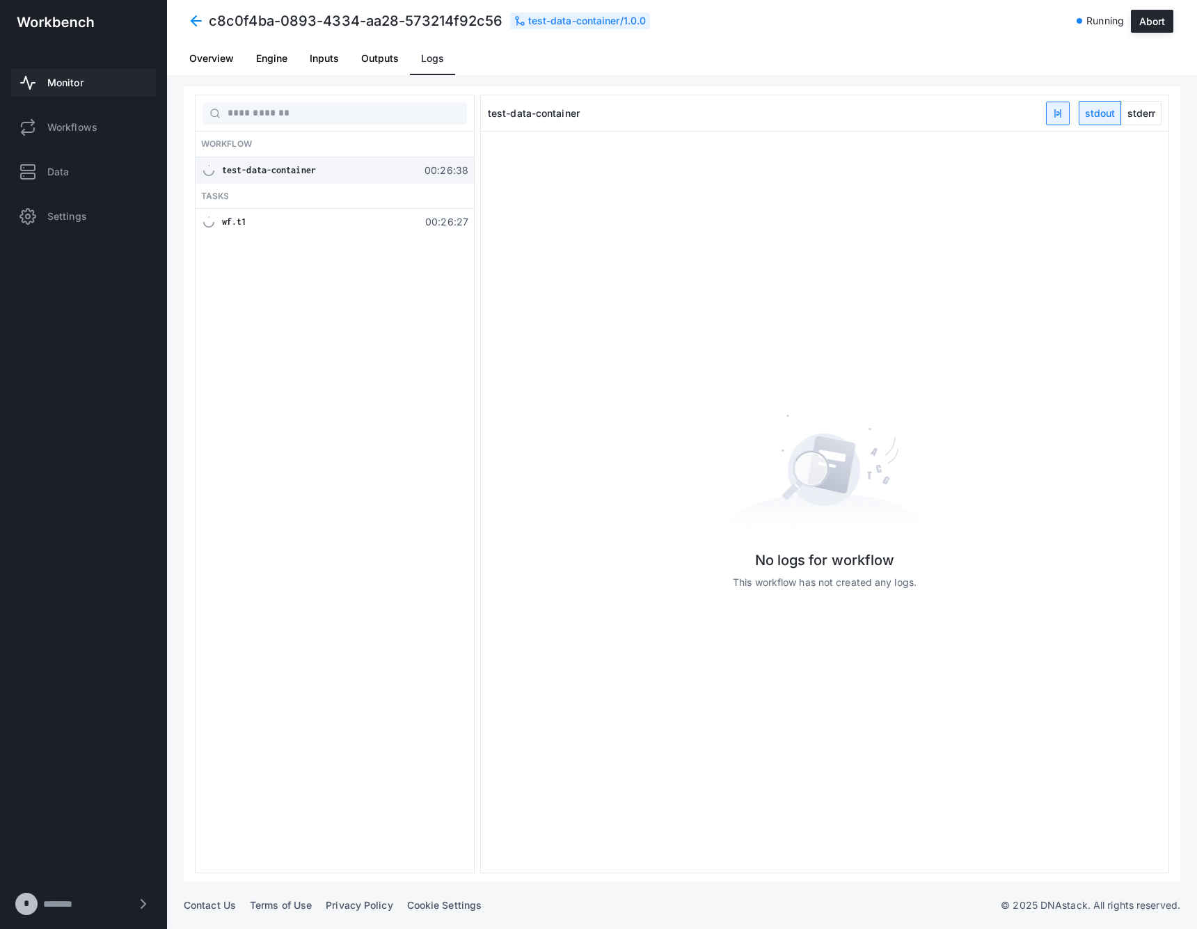
click at [419, 224] on div "wf.t1 00:26:27" at bounding box center [335, 222] width 278 height 26
click at [1122, 111] on span "stderr" at bounding box center [1141, 113] width 39 height 23
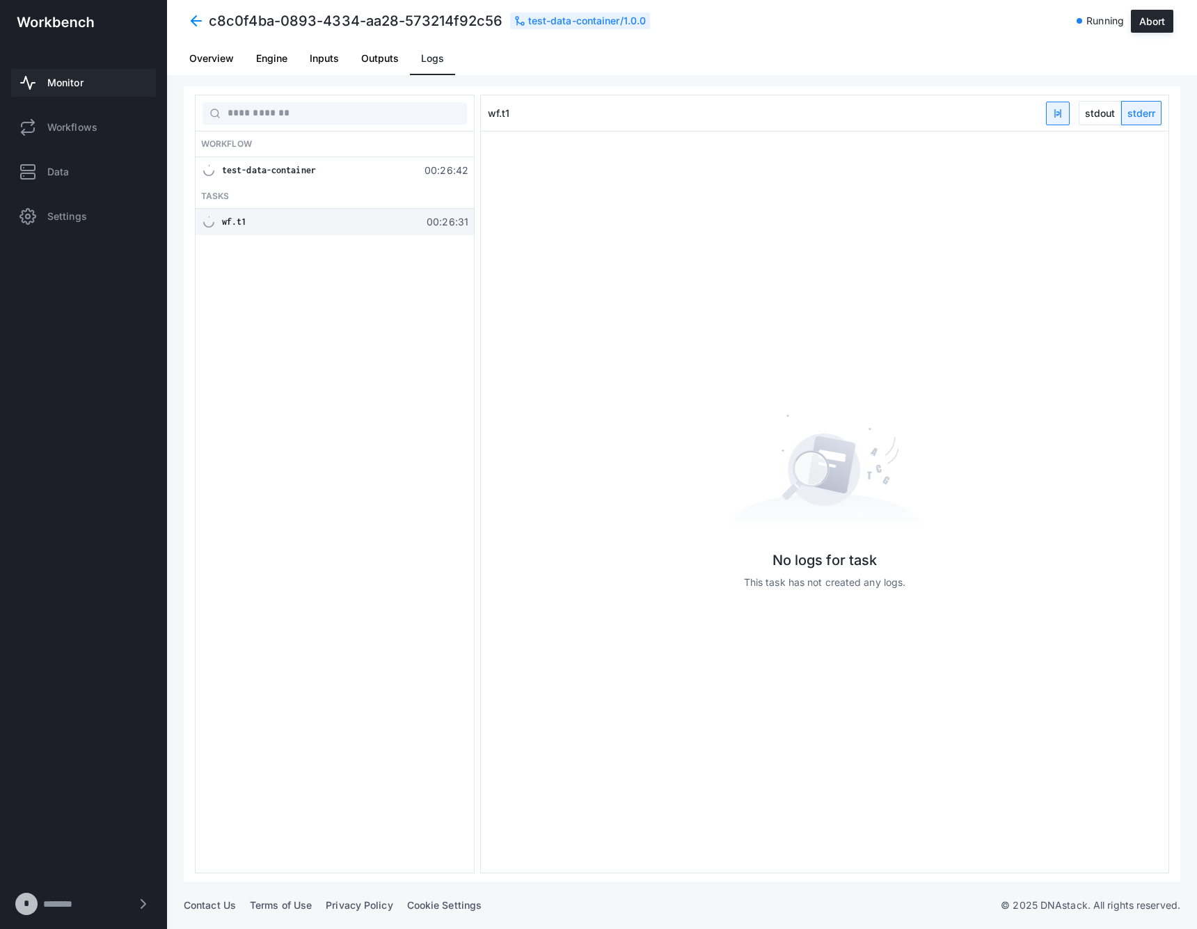
click at [1105, 113] on span "stdout" at bounding box center [1099, 113] width 41 height 23
click at [359, 172] on div "test-data-container" at bounding box center [320, 171] width 196 height 14
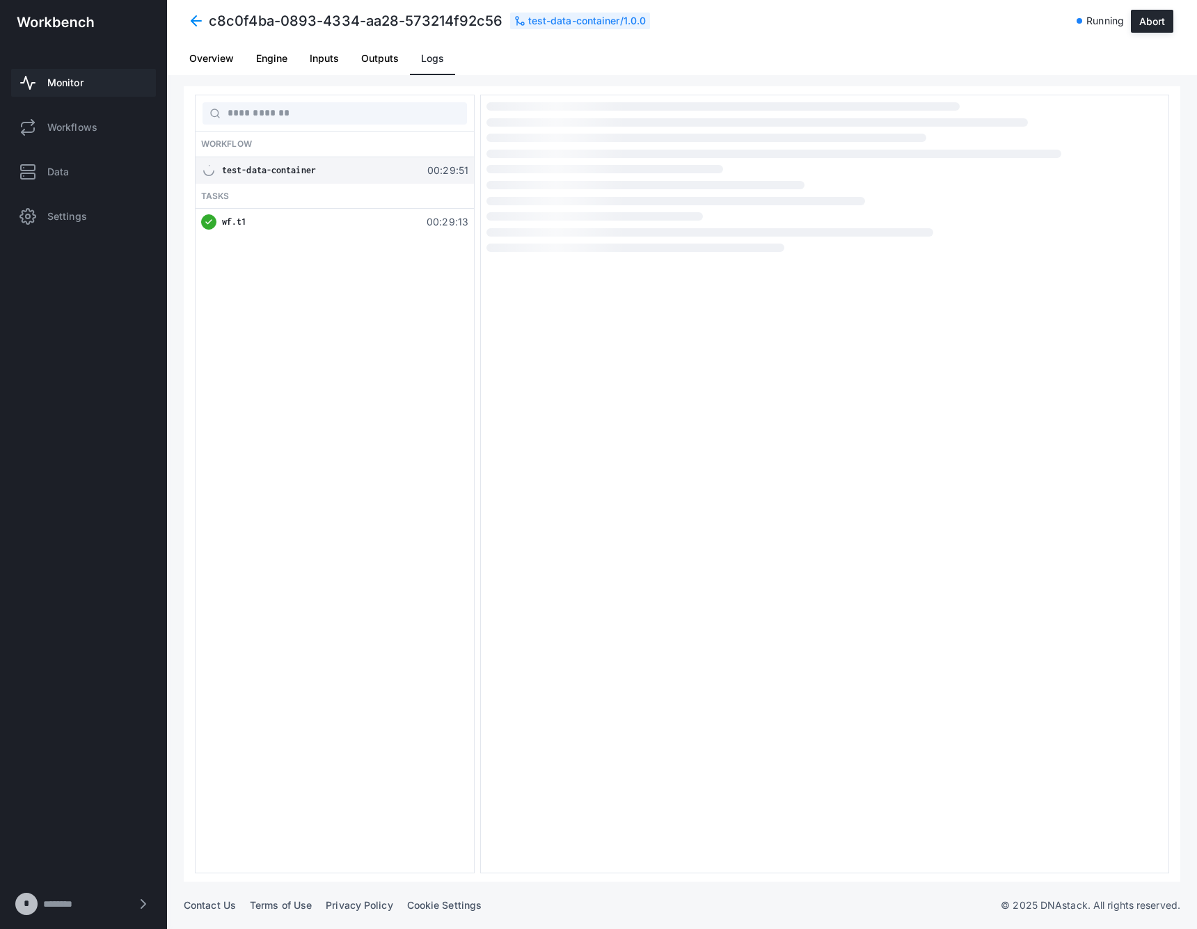
click at [345, 221] on div "wf.t1" at bounding box center [320, 222] width 196 height 14
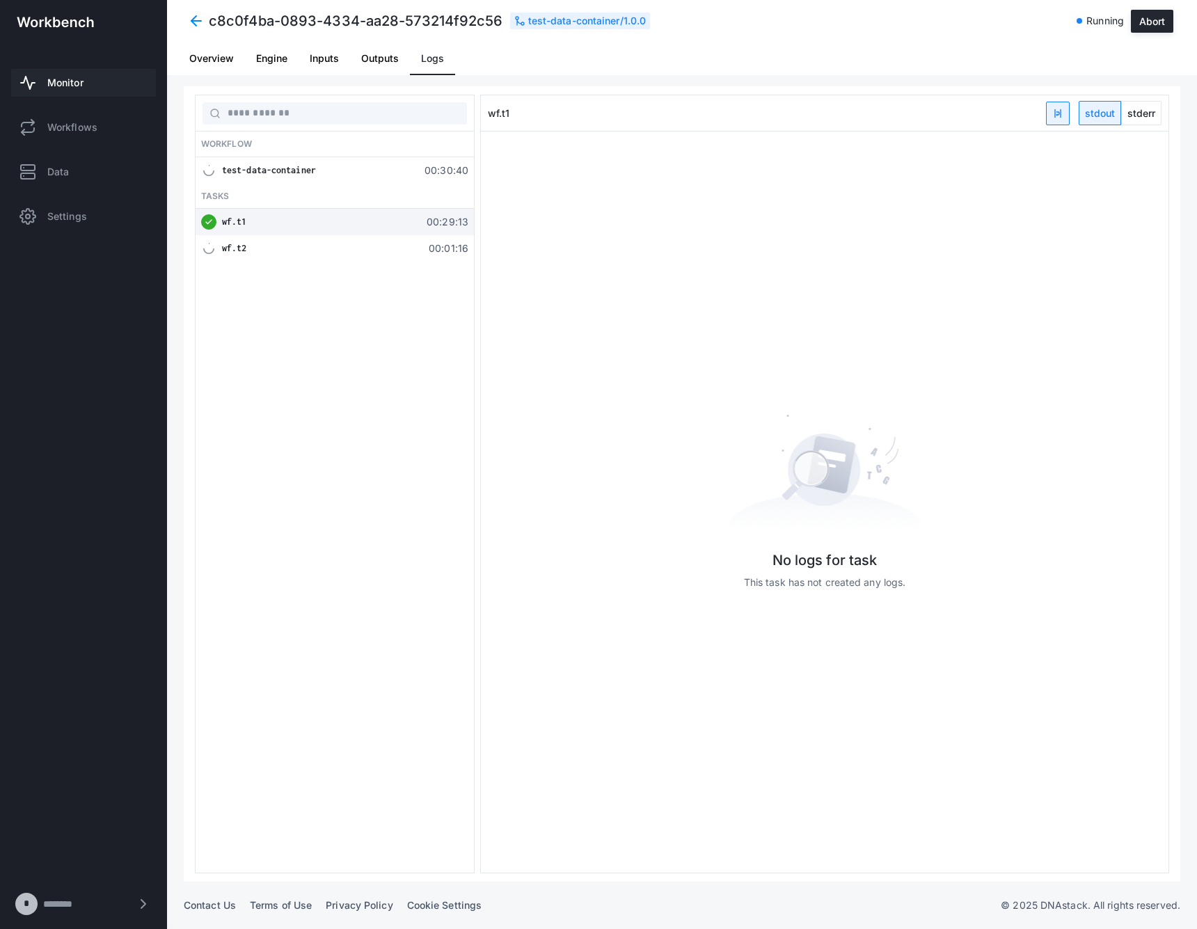
click at [369, 239] on div "wf.t2 00:01:16" at bounding box center [335, 248] width 278 height 26
click at [1032, 254] on div "No logs for task This task has not created any logs." at bounding box center [824, 501] width 687 height 741
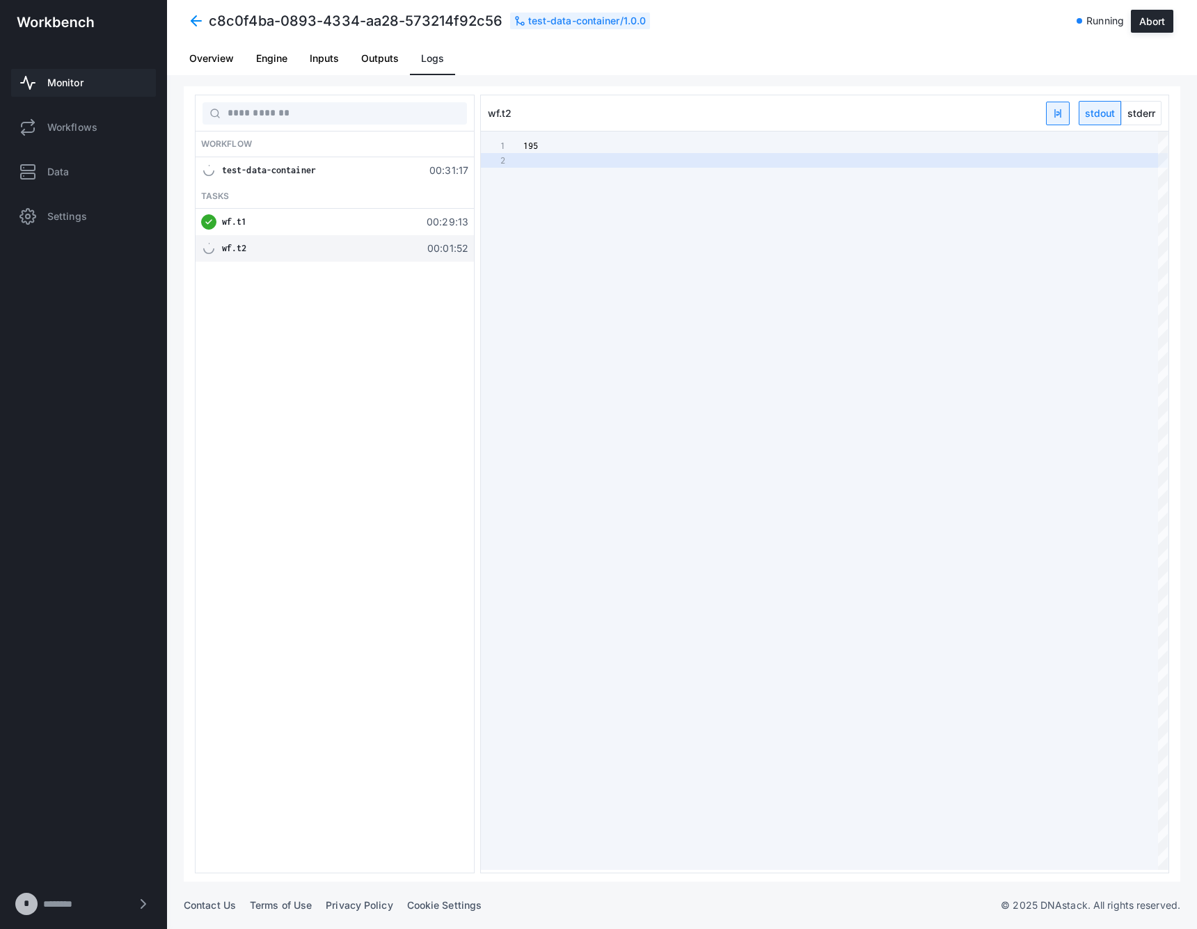
scroll to position [15, 0]
click at [354, 223] on div "wf.t1" at bounding box center [320, 222] width 196 height 14
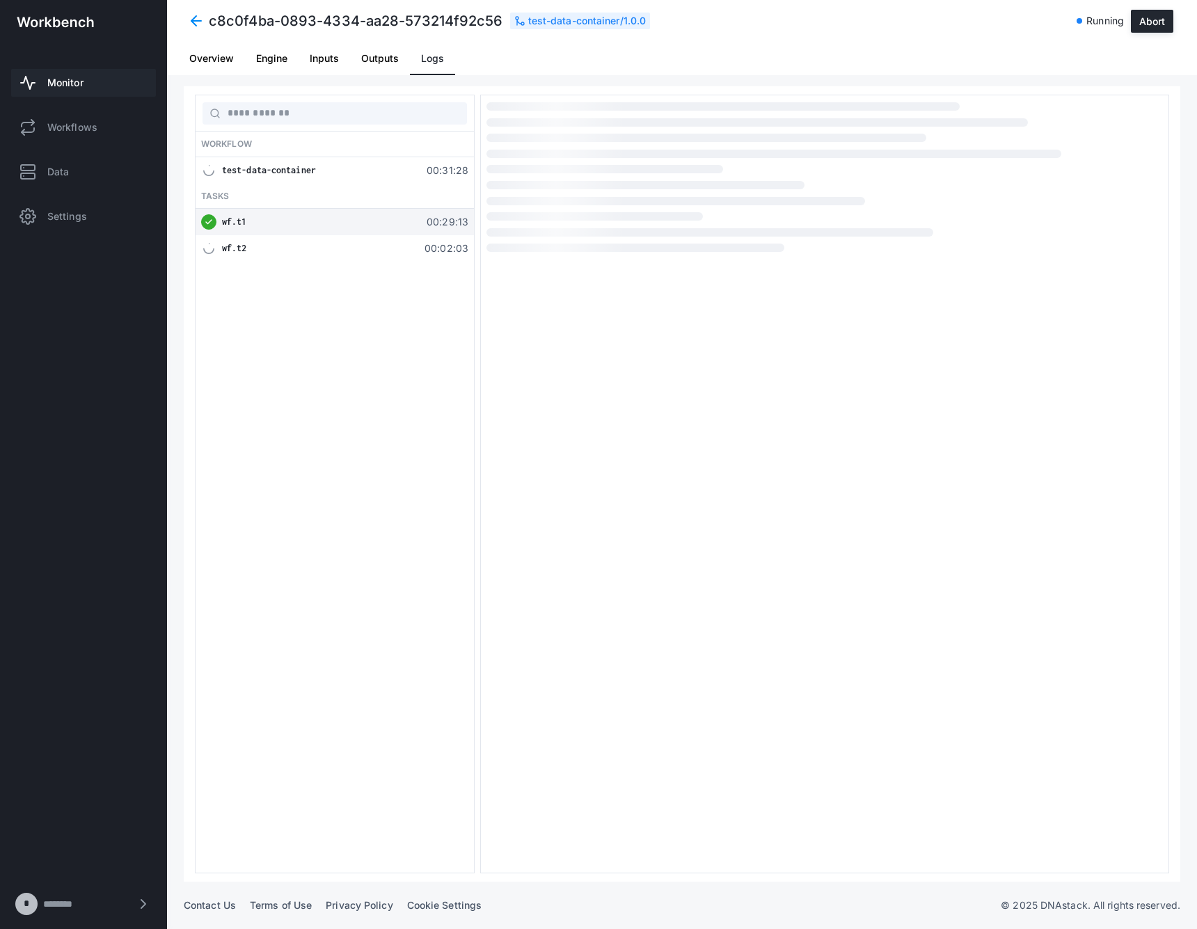
click at [353, 246] on div "wf.t2" at bounding box center [320, 248] width 196 height 14
click at [362, 221] on div "wf.t1" at bounding box center [320, 222] width 196 height 14
click at [376, 168] on div "test-data-container" at bounding box center [320, 171] width 196 height 14
click at [378, 276] on div "Workflow test-data-container 00:31:31 Tasks wf.t1 00:29:13 wf.t2 00:02:06" at bounding box center [335, 484] width 280 height 779
click at [383, 257] on div "wf.t2 00:02:06" at bounding box center [335, 248] width 278 height 26
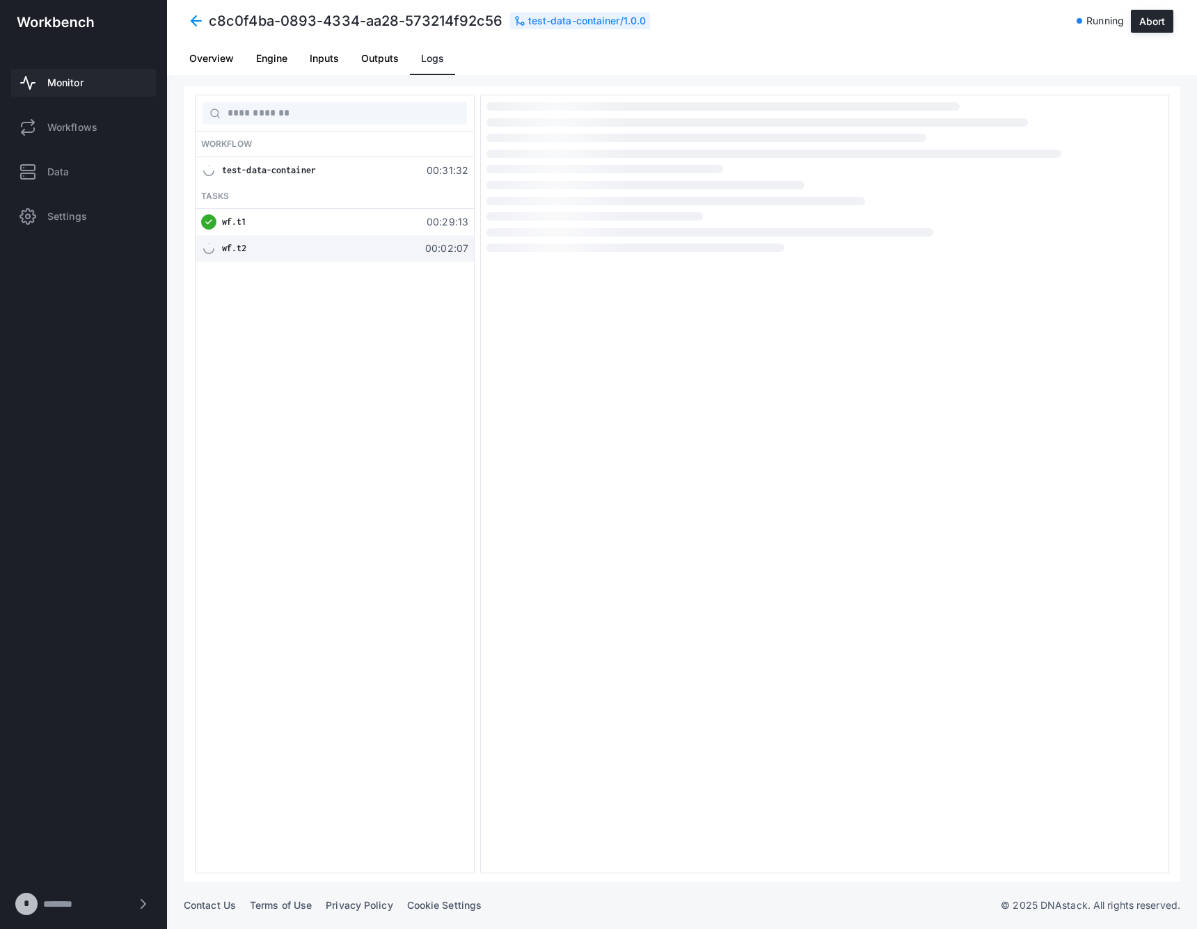
click at [360, 176] on div "test-data-container" at bounding box center [320, 171] width 196 height 14
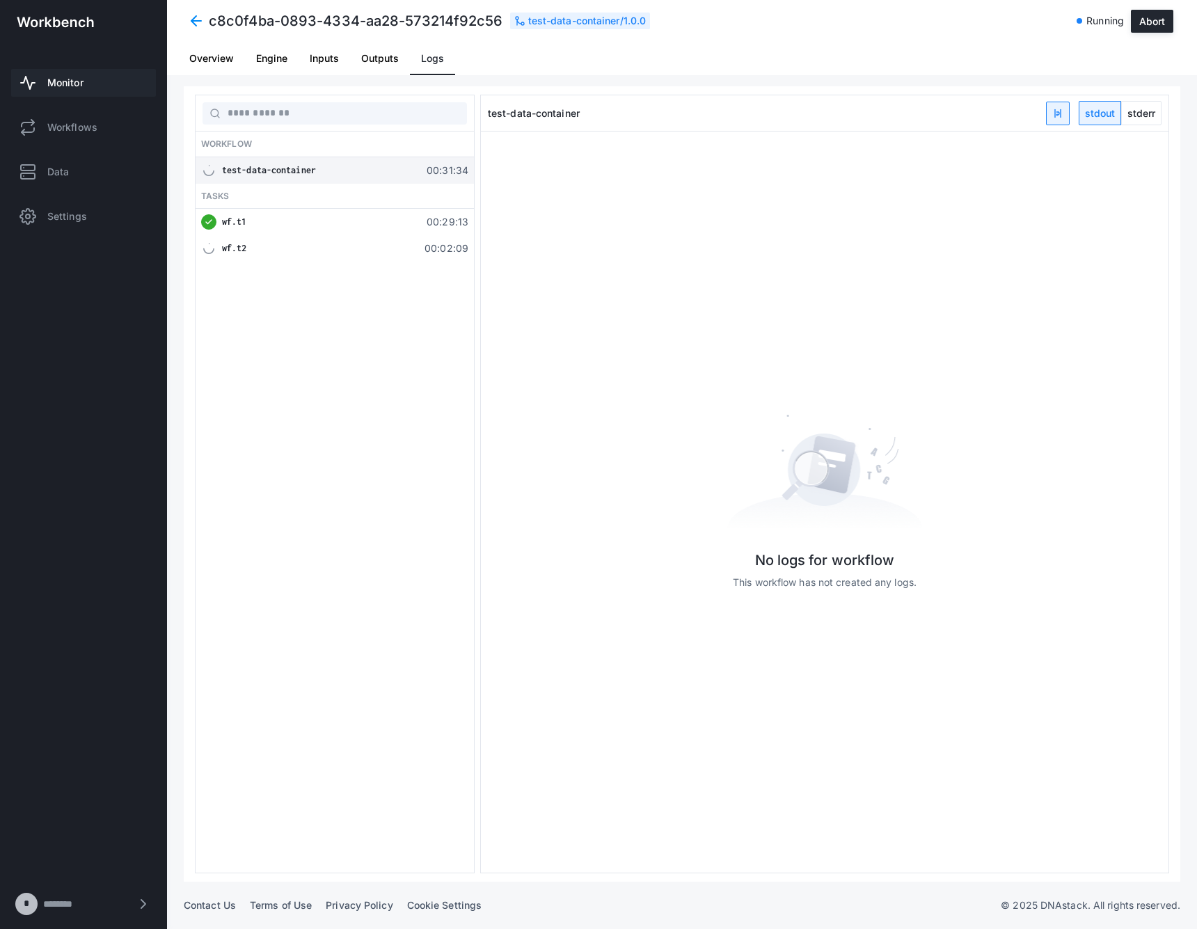
click at [205, 18] on span at bounding box center [196, 20] width 25 height 25
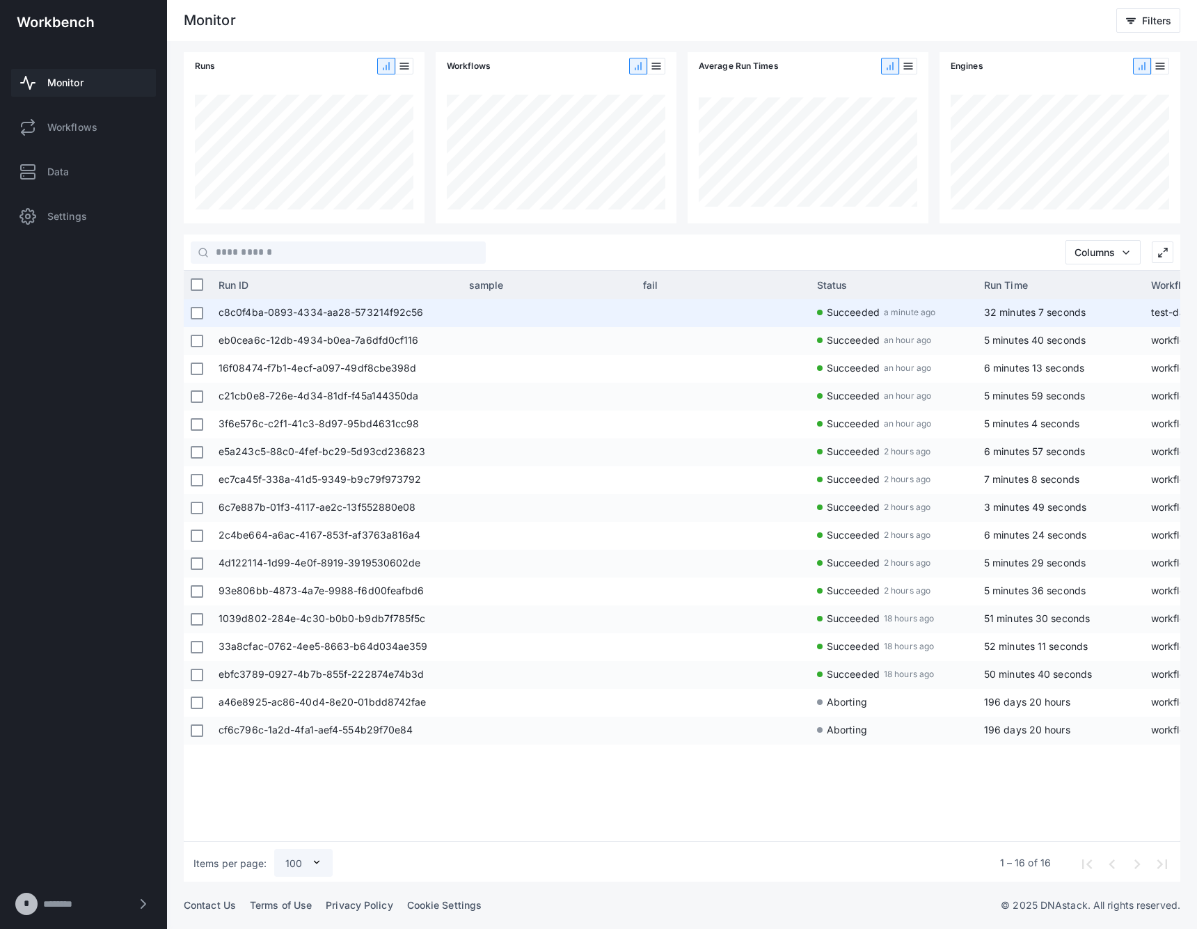
click at [417, 319] on span "c8c0f4ba-0893-4334-aa28-573214f92c56" at bounding box center [336, 313] width 237 height 28
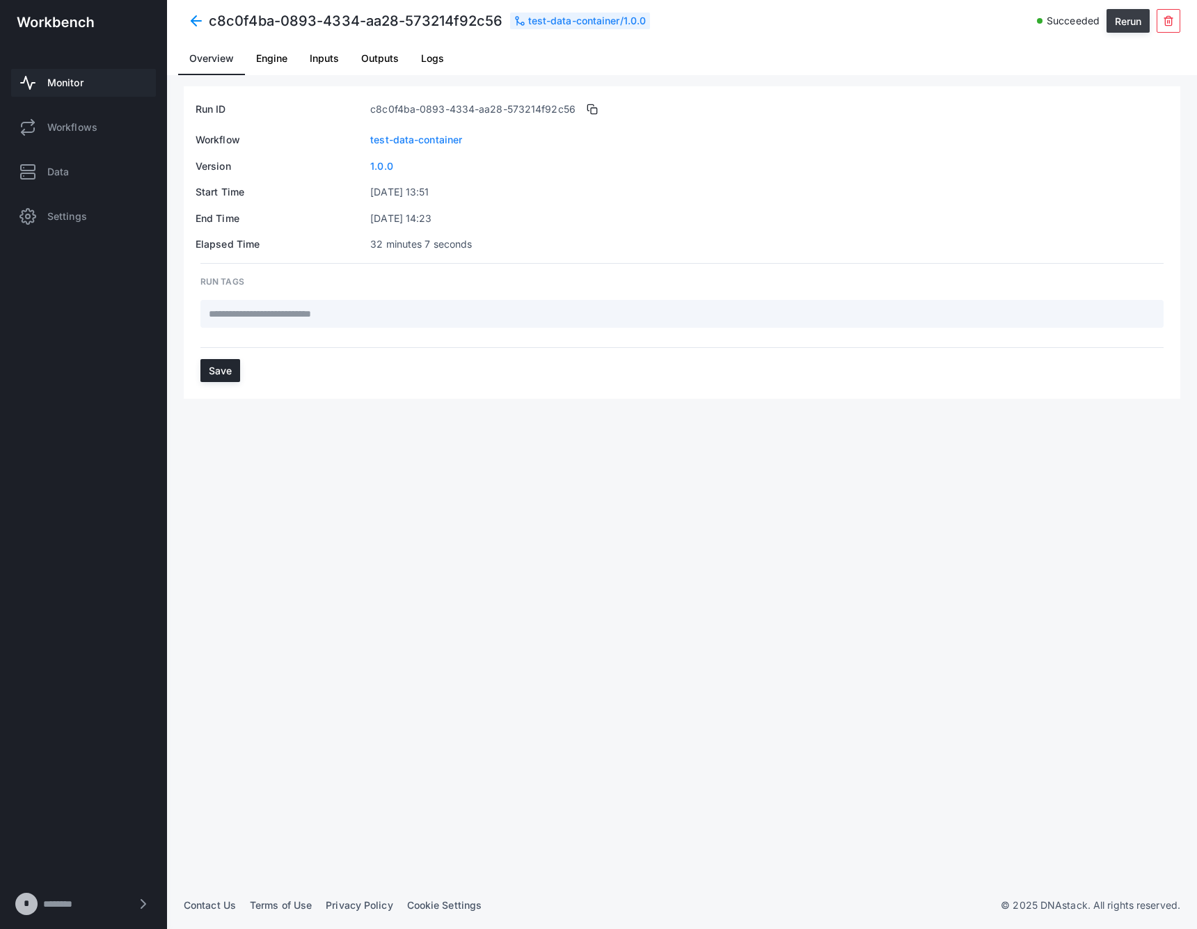
click at [1124, 24] on button "Rerun" at bounding box center [1127, 21] width 43 height 24
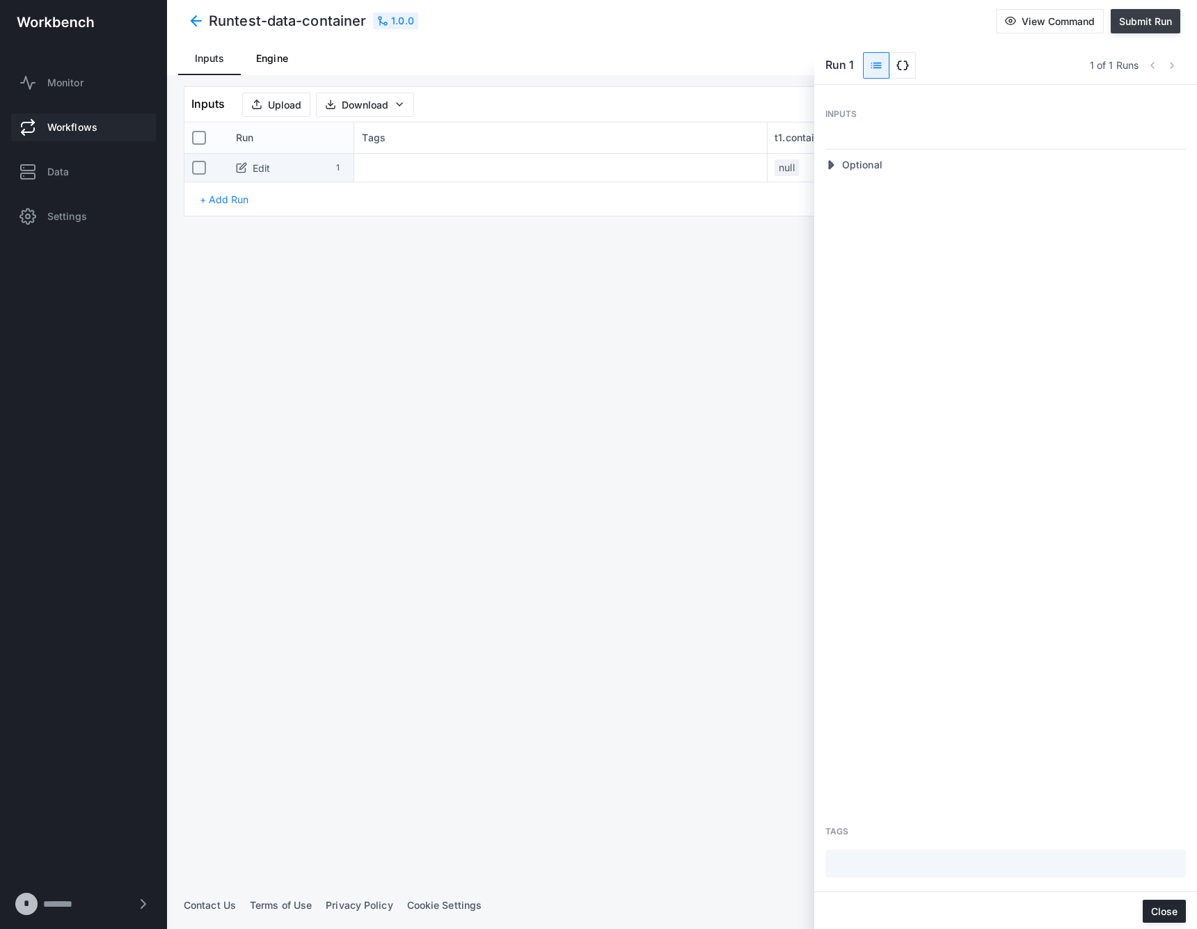
click at [1149, 22] on span "Submit Run" at bounding box center [1145, 21] width 53 height 12
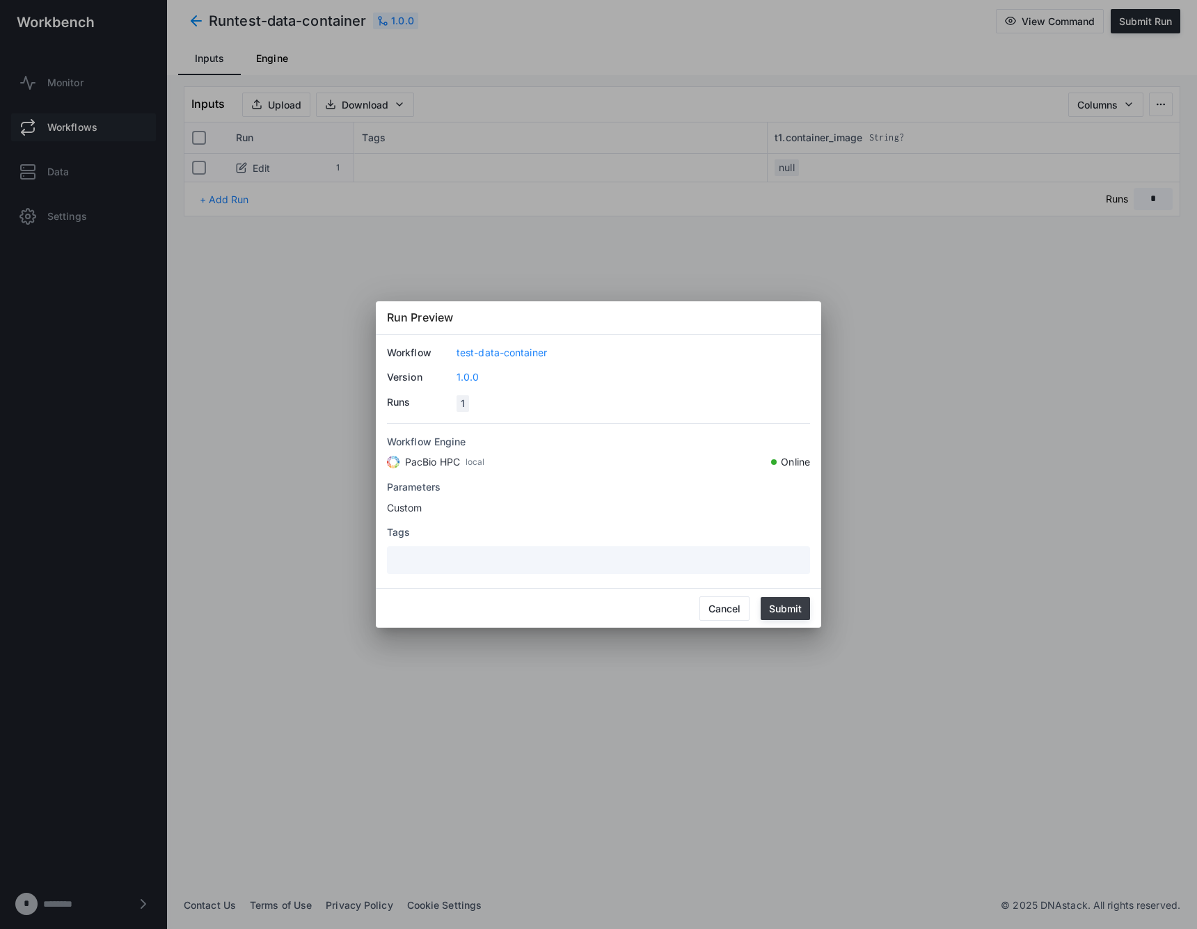
click at [792, 607] on button "Submit" at bounding box center [784, 608] width 49 height 23
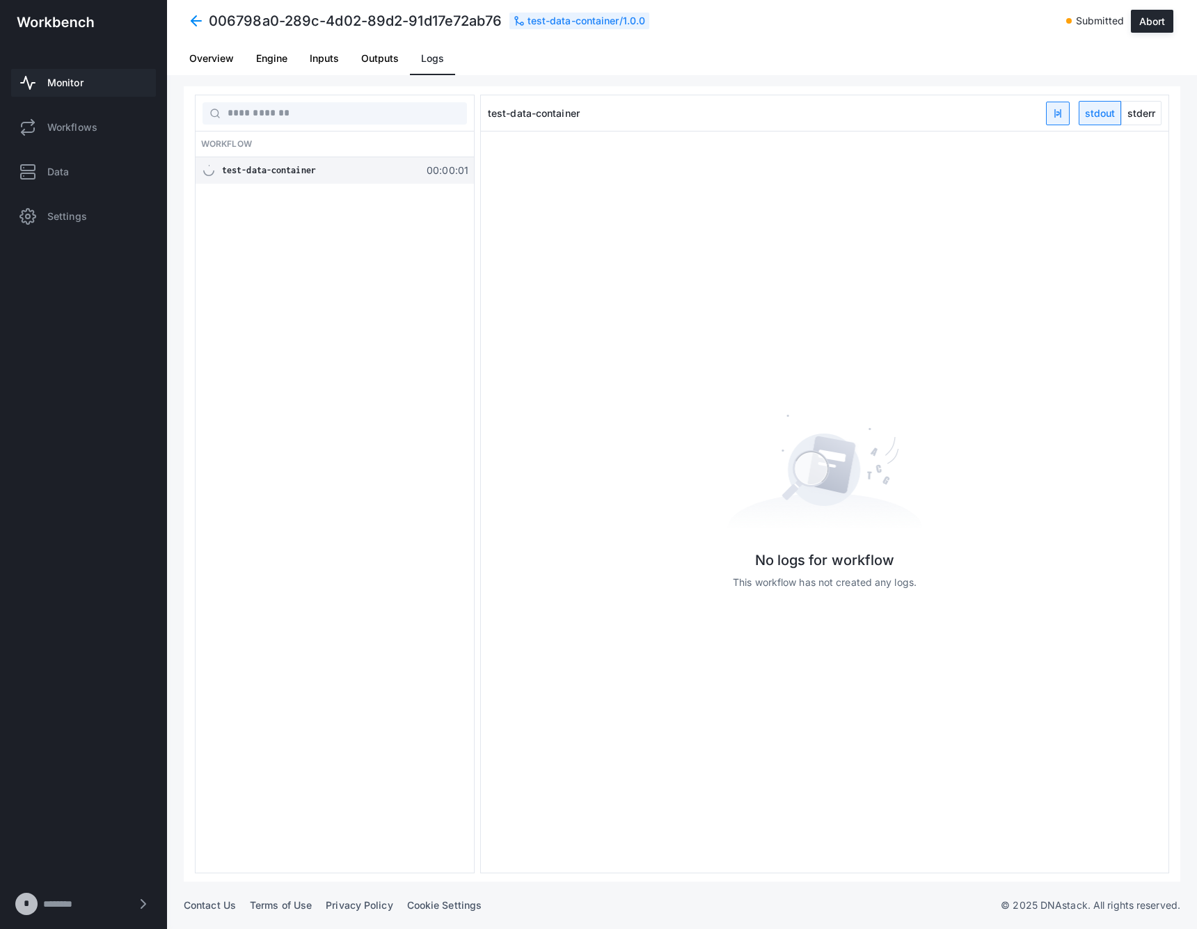
click at [194, 16] on span at bounding box center [196, 20] width 25 height 25
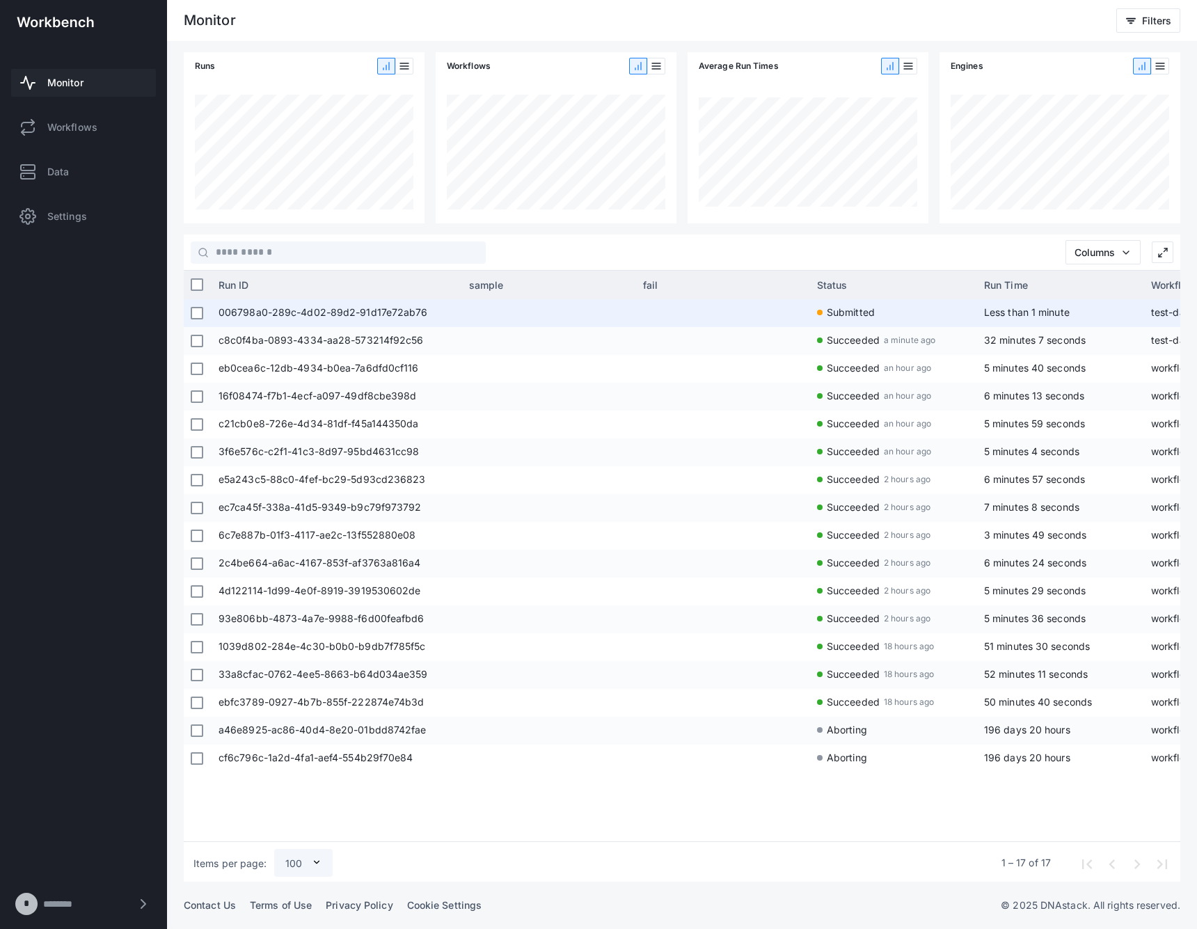
click at [282, 323] on span "006798a0-289c-4d02-89d2-91d17e72ab76" at bounding box center [336, 313] width 237 height 28
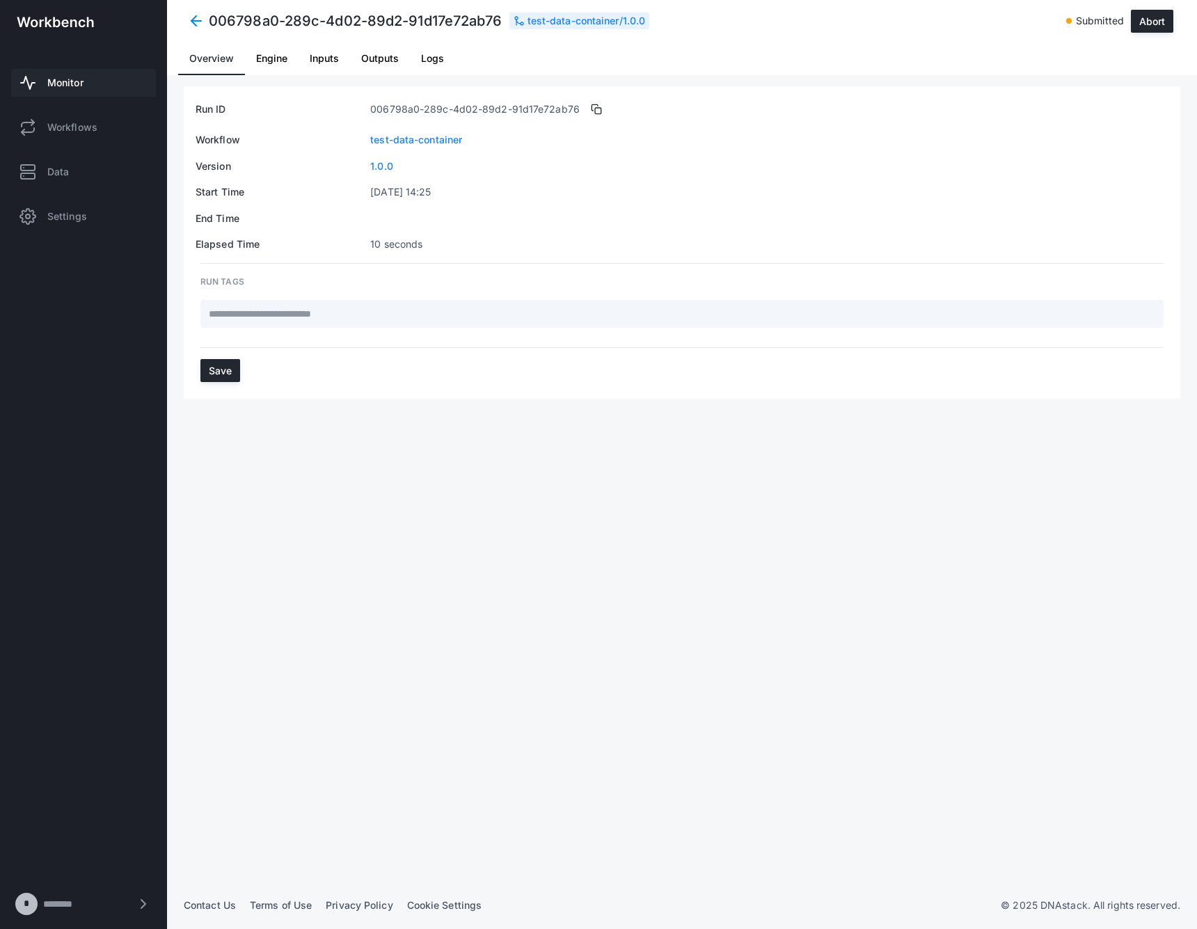
click at [441, 61] on span "Logs" at bounding box center [432, 59] width 23 height 10
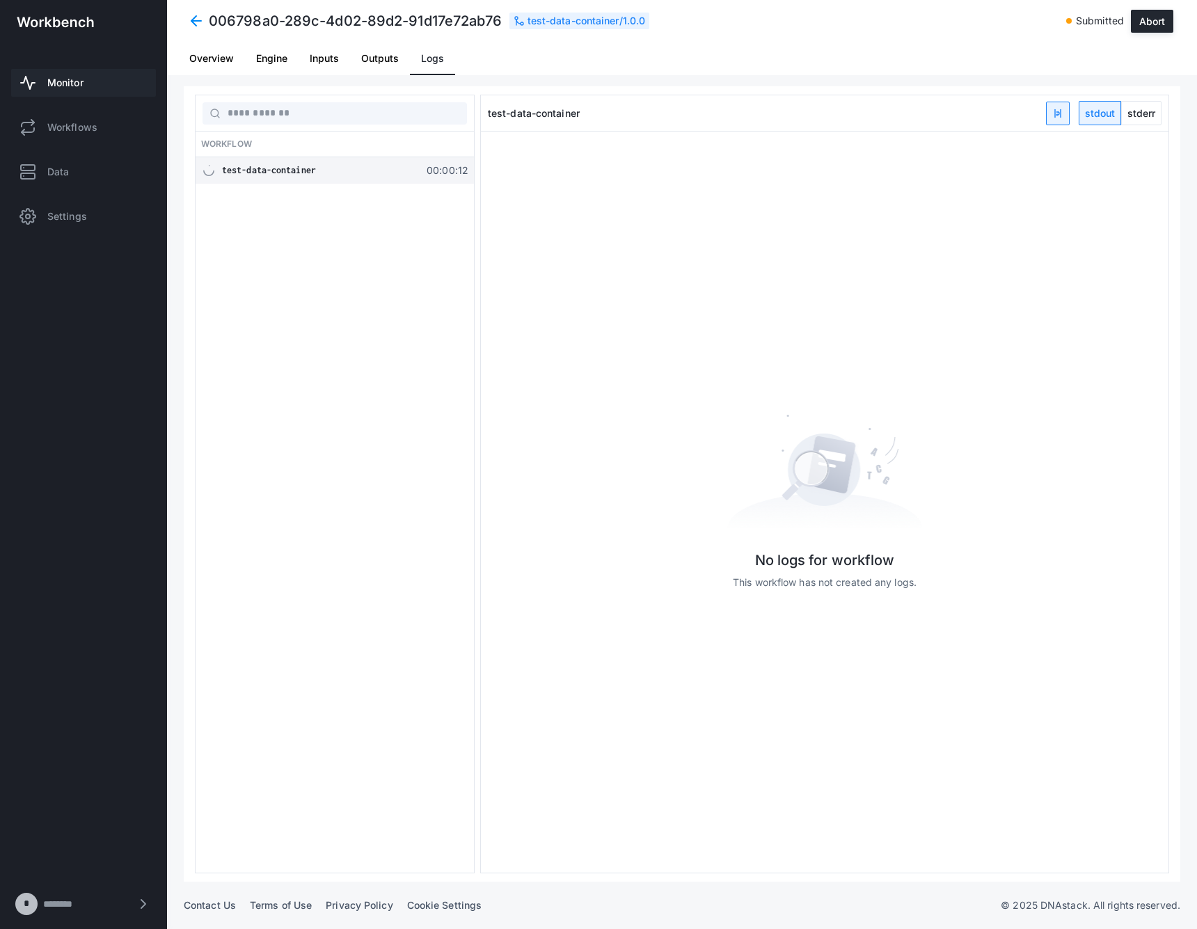
click at [397, 264] on div "Workflow test-data-container 00:00:12" at bounding box center [335, 484] width 280 height 779
click at [408, 178] on div "test-data-container 00:00:13" at bounding box center [335, 170] width 278 height 26
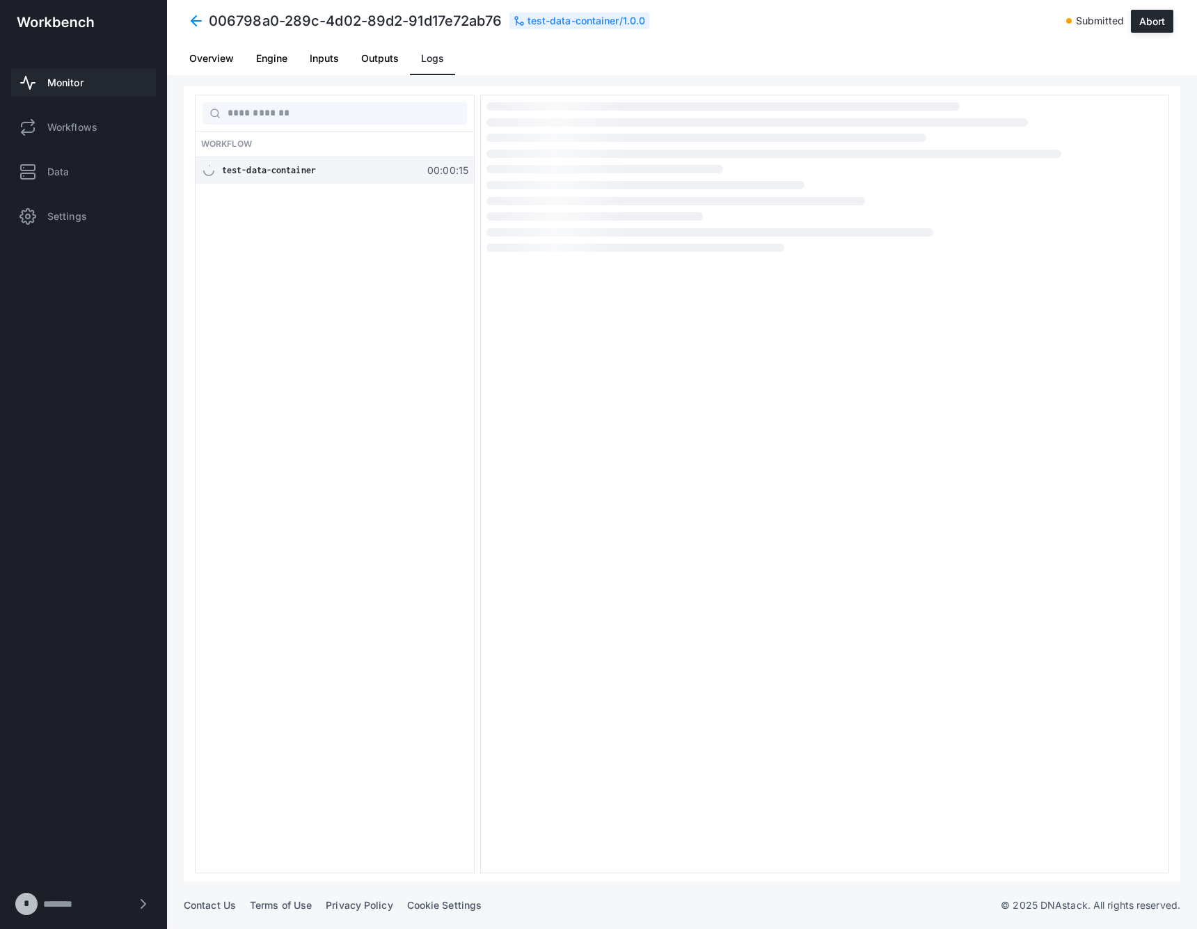
click at [334, 293] on div "Workflow test-data-container 00:00:15" at bounding box center [335, 484] width 280 height 779
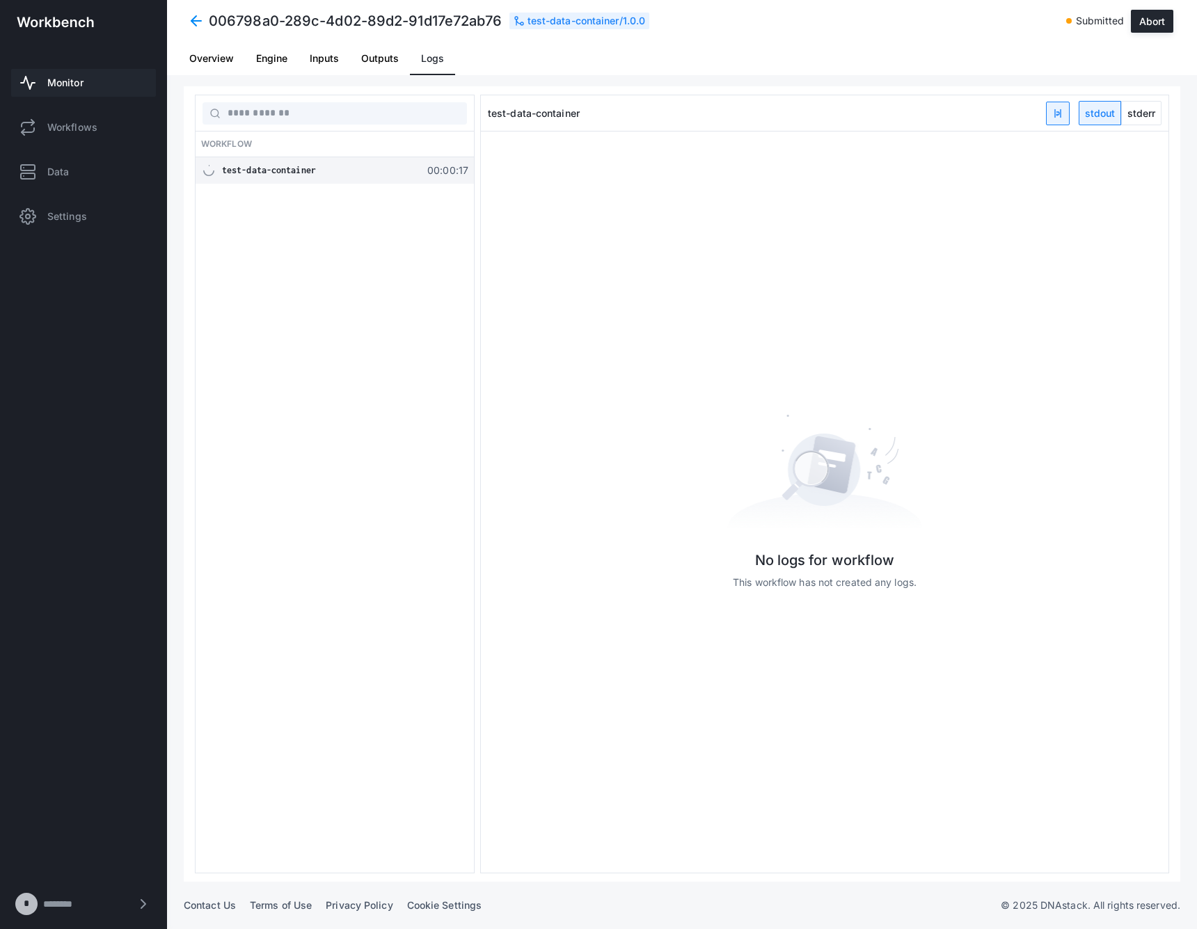
click at [334, 293] on div "Workflow test-data-container 00:00:17" at bounding box center [335, 484] width 280 height 779
click at [346, 175] on div "test-data-container" at bounding box center [320, 171] width 196 height 14
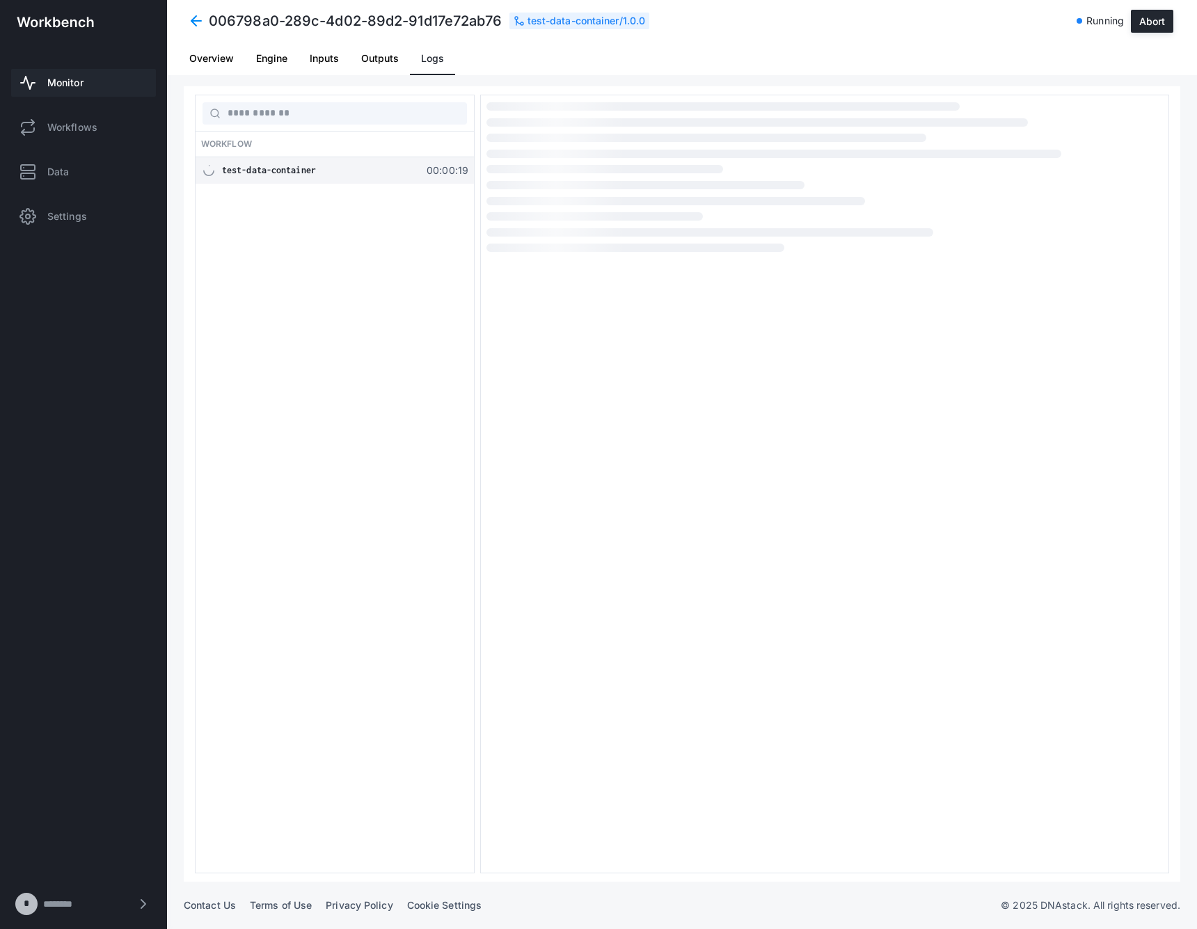
click at [377, 268] on div "Workflow test-data-container 00:00:19" at bounding box center [335, 484] width 280 height 779
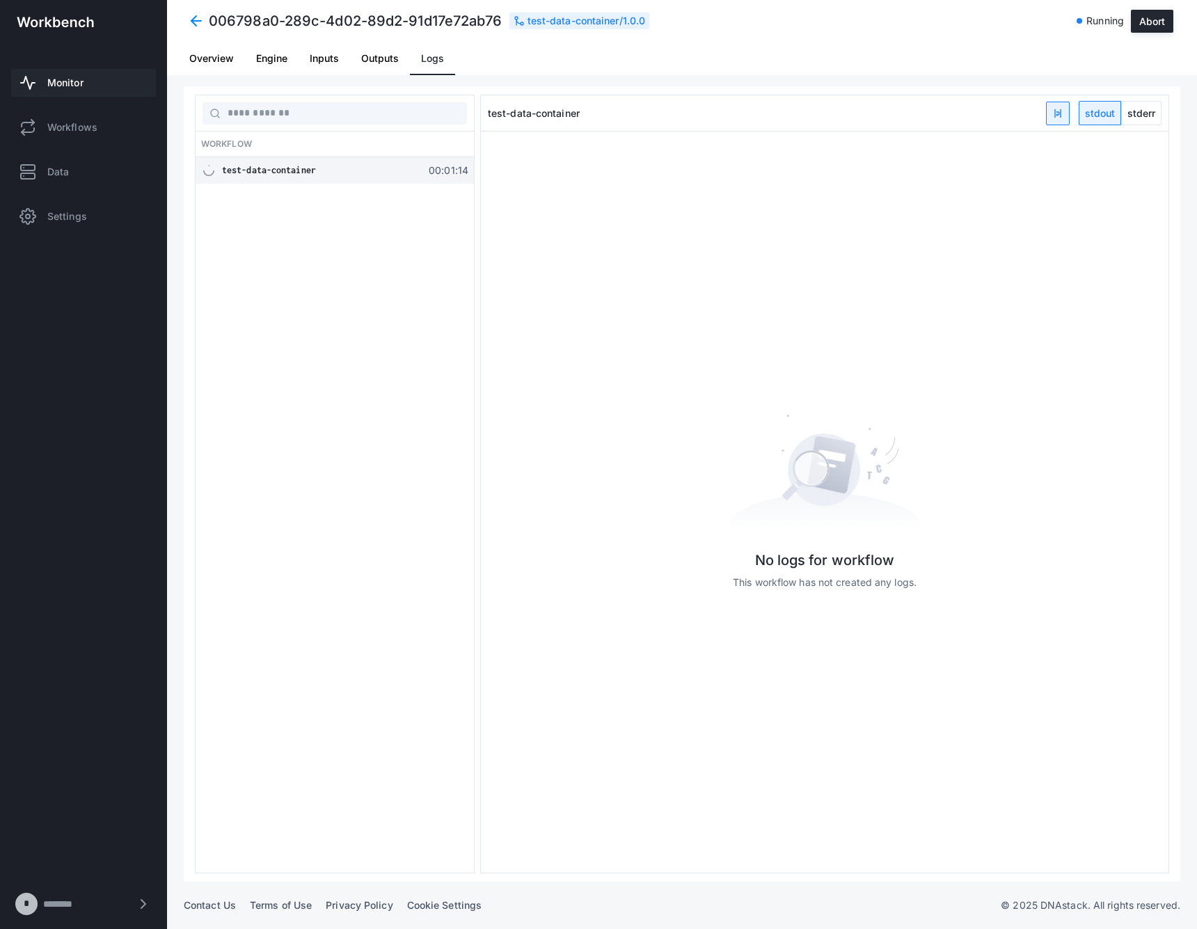
click at [841, 278] on div "No logs for workflow This workflow has not created any logs." at bounding box center [824, 501] width 687 height 741
click at [198, 318] on div "Workflow test-data-container 00:01:15" at bounding box center [335, 484] width 280 height 779
click at [314, 306] on div "Workflow test-data-container 00:01:15" at bounding box center [335, 484] width 280 height 779
click at [336, 177] on div "test-data-container 00:01:07" at bounding box center [335, 170] width 278 height 26
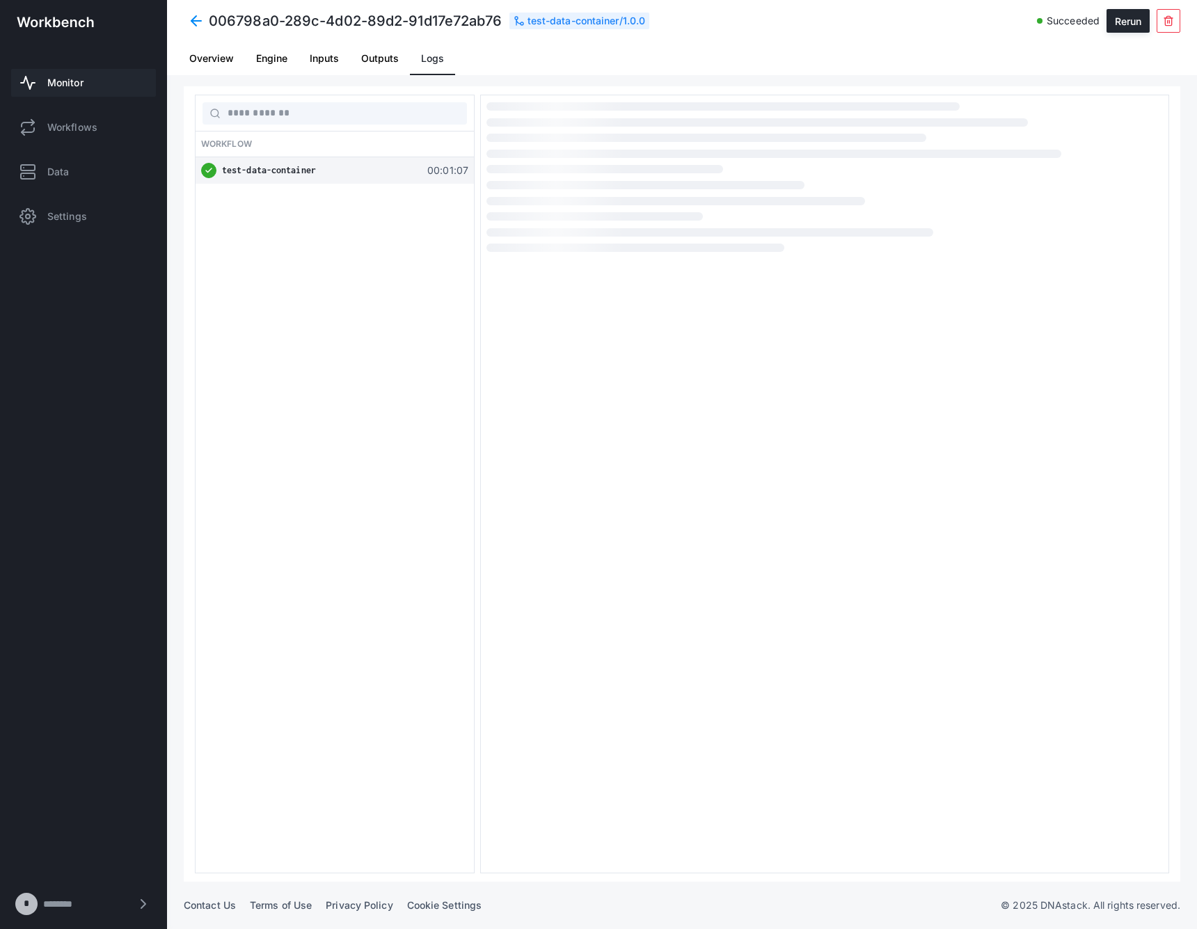
click at [201, 17] on span at bounding box center [196, 20] width 25 height 25
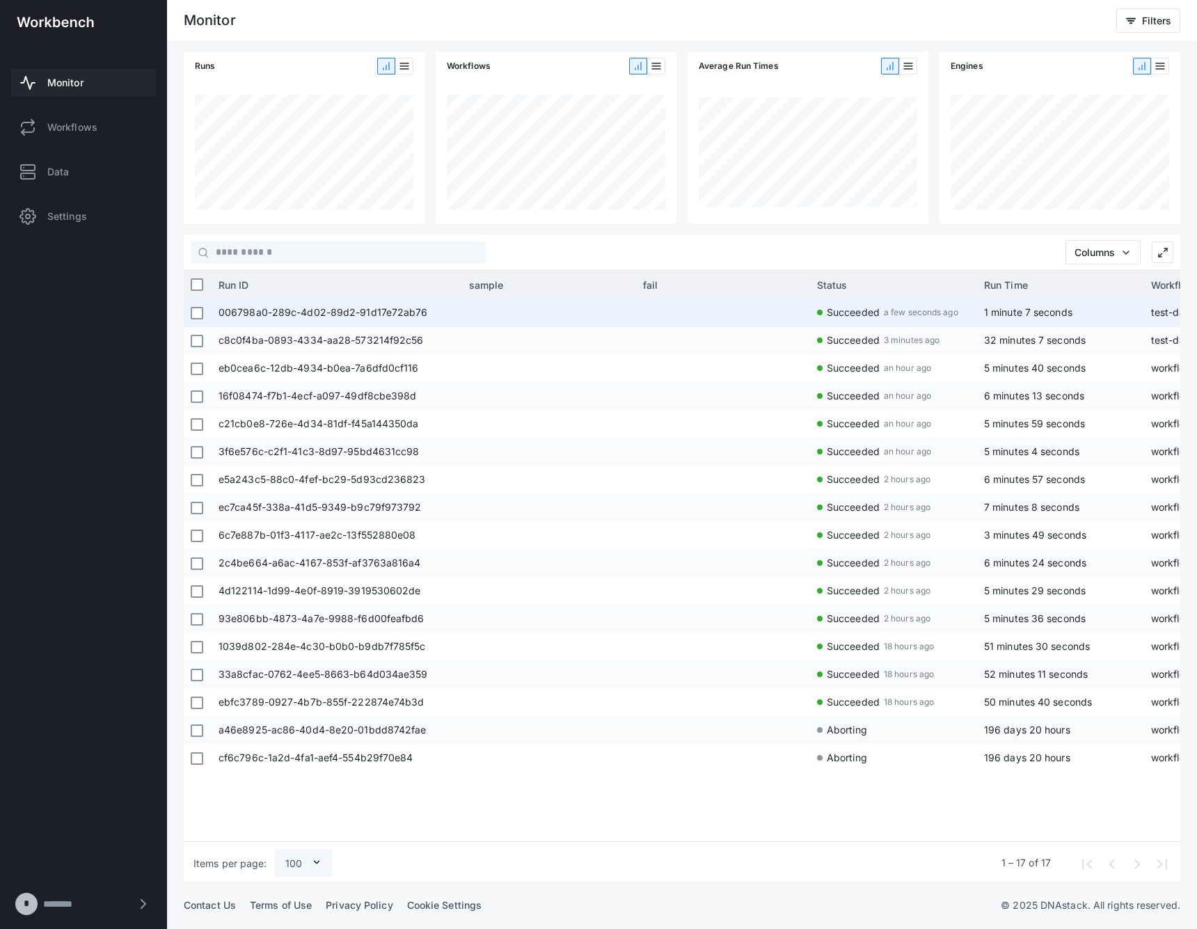
click at [635, 305] on div at bounding box center [549, 313] width 174 height 28
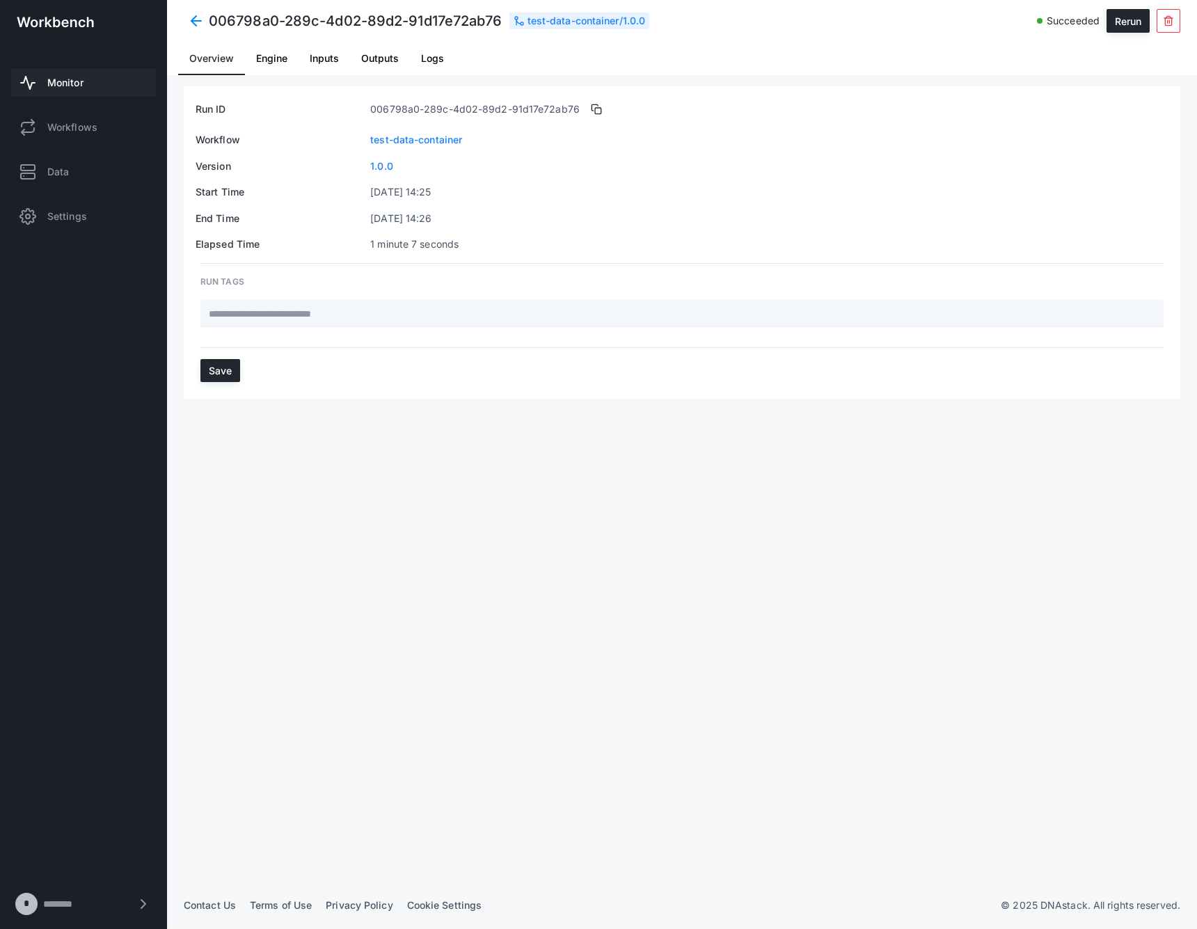
click at [426, 66] on span "Logs" at bounding box center [432, 58] width 23 height 33
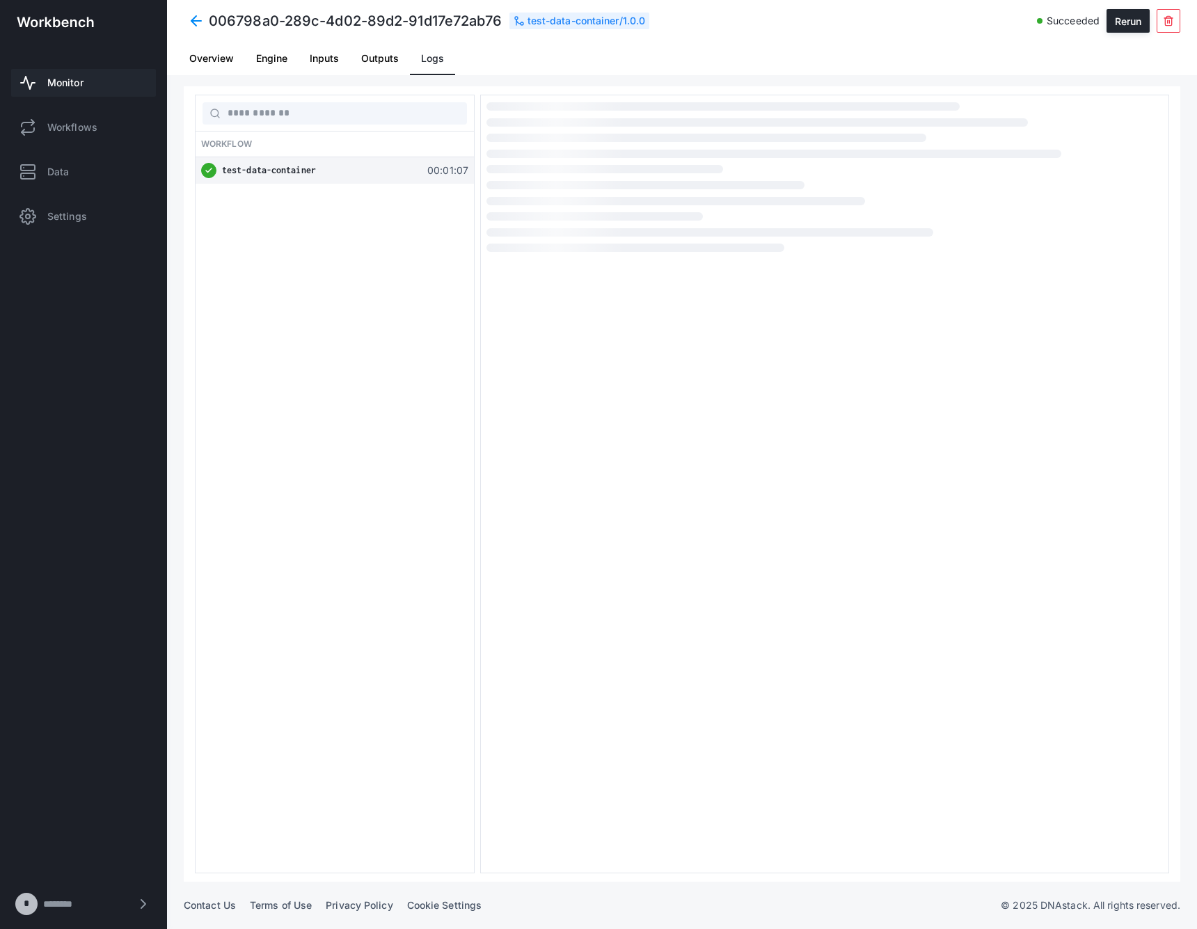
click at [315, 174] on span "test-data-container" at bounding box center [269, 170] width 94 height 10
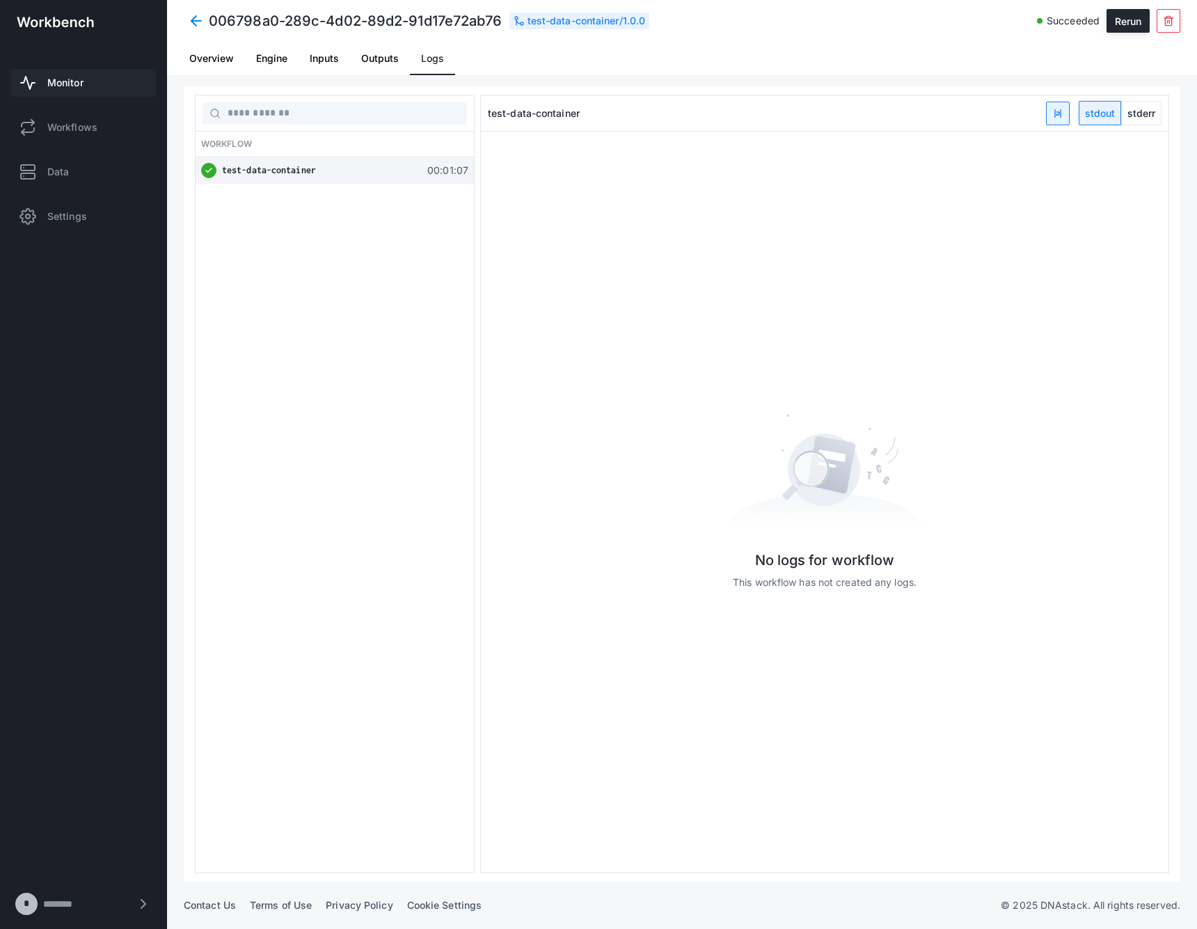
click at [1151, 113] on span "stderr" at bounding box center [1141, 113] width 39 height 23
click at [1097, 115] on span "stdout" at bounding box center [1099, 113] width 41 height 23
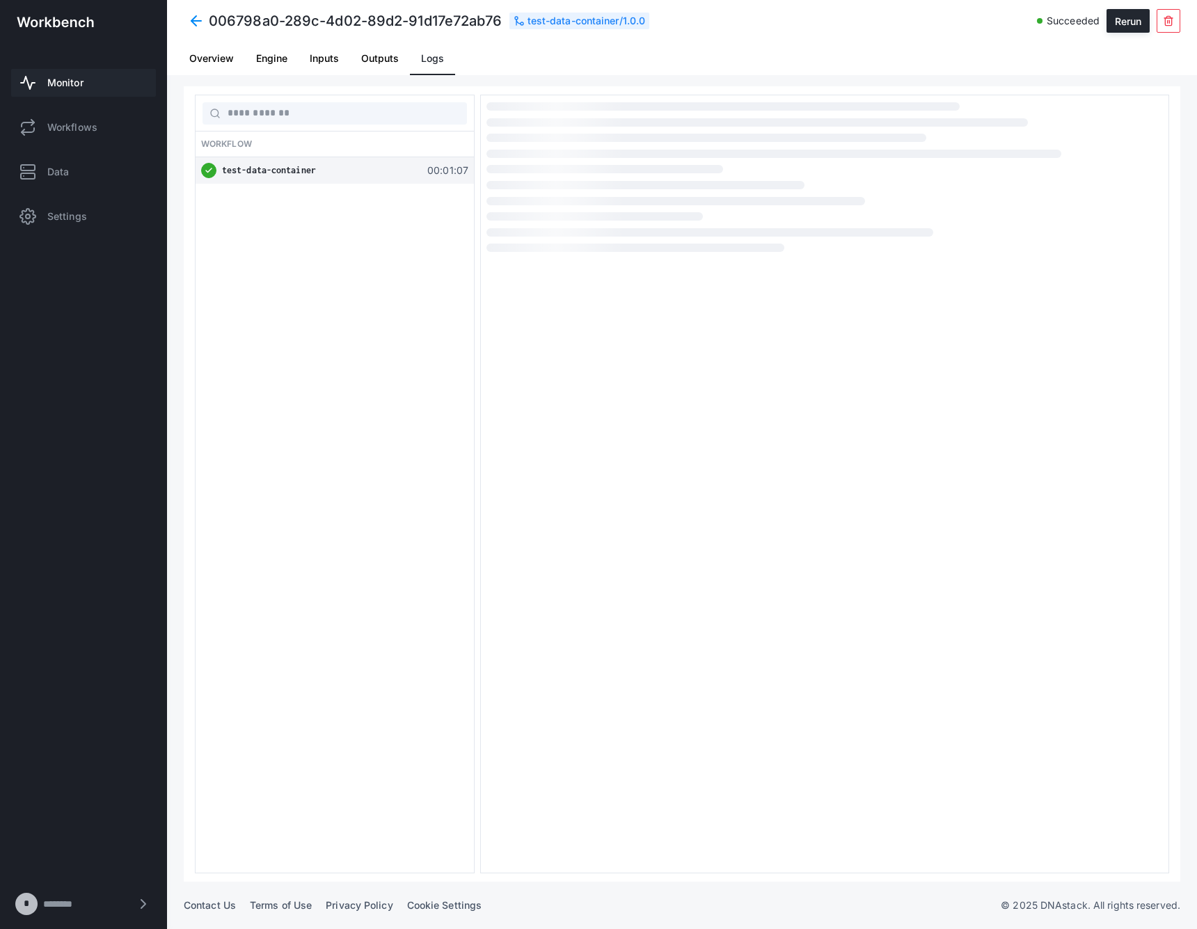
click at [390, 481] on div "Workflow test-data-container 00:01:07" at bounding box center [335, 484] width 280 height 779
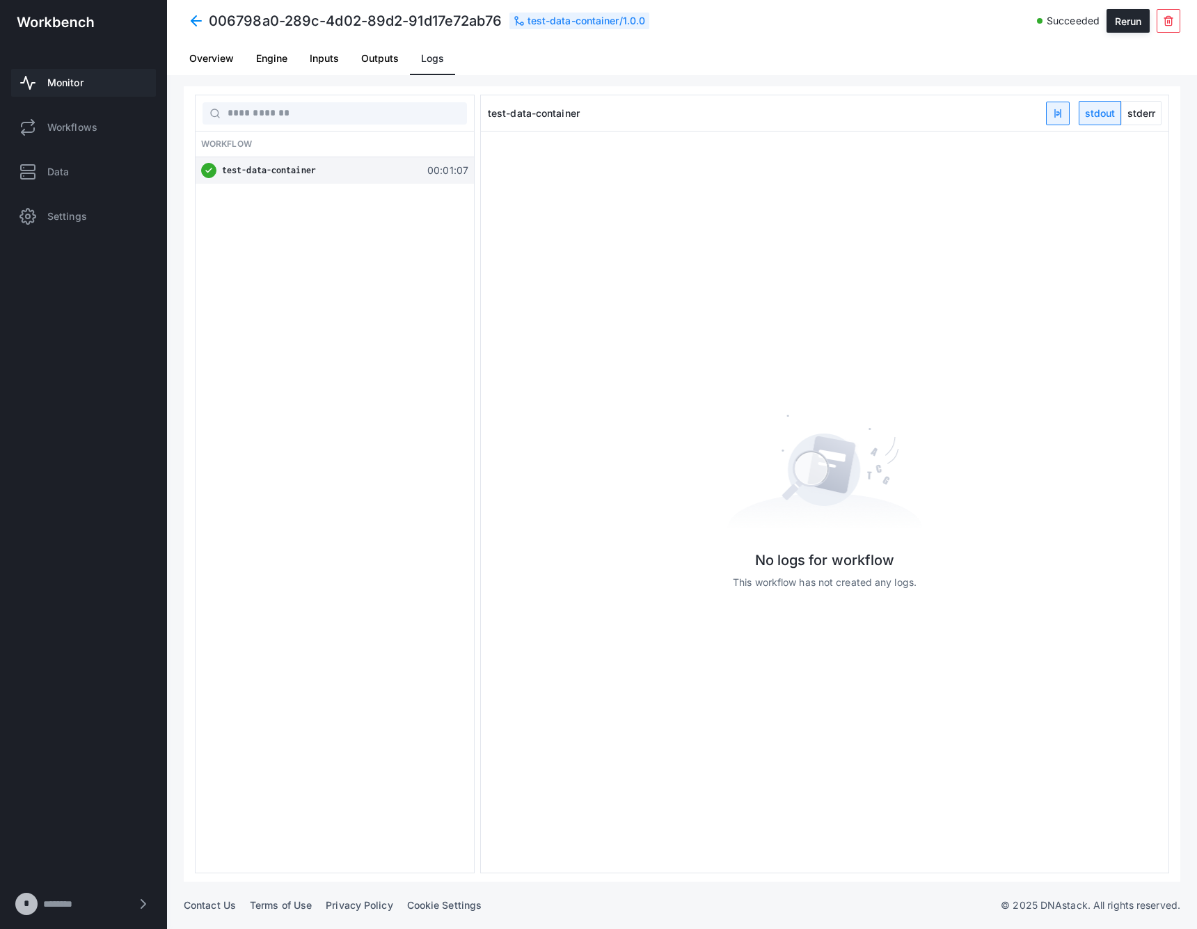
drag, startPoint x: 477, startPoint y: 491, endPoint x: 448, endPoint y: 495, distance: 28.9
click at [448, 495] on div "Workflow test-data-container 00:01:07" at bounding box center [335, 484] width 280 height 779
click at [987, 18] on div "006798a0-289c-4d02-89d2-91d17e72ab76 test-data-container / 1.0.0 Succeeded" at bounding box center [654, 20] width 891 height 19
click at [803, 51] on div "Overview Engine Inputs Outputs Logs" at bounding box center [681, 58] width 1007 height 33
click at [90, 81] on link "Monitor" at bounding box center [83, 83] width 145 height 28
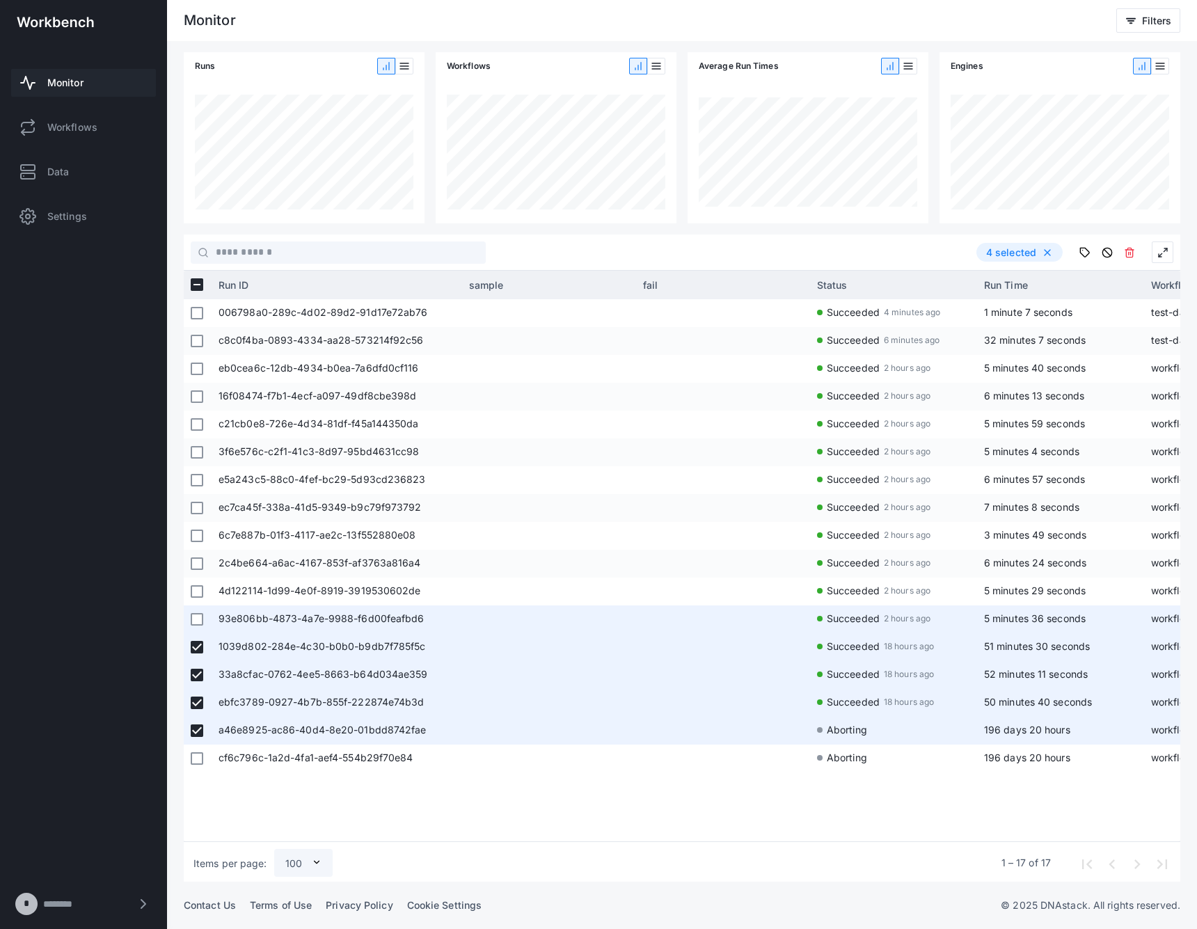
click at [200, 603] on div at bounding box center [197, 592] width 13 height 26
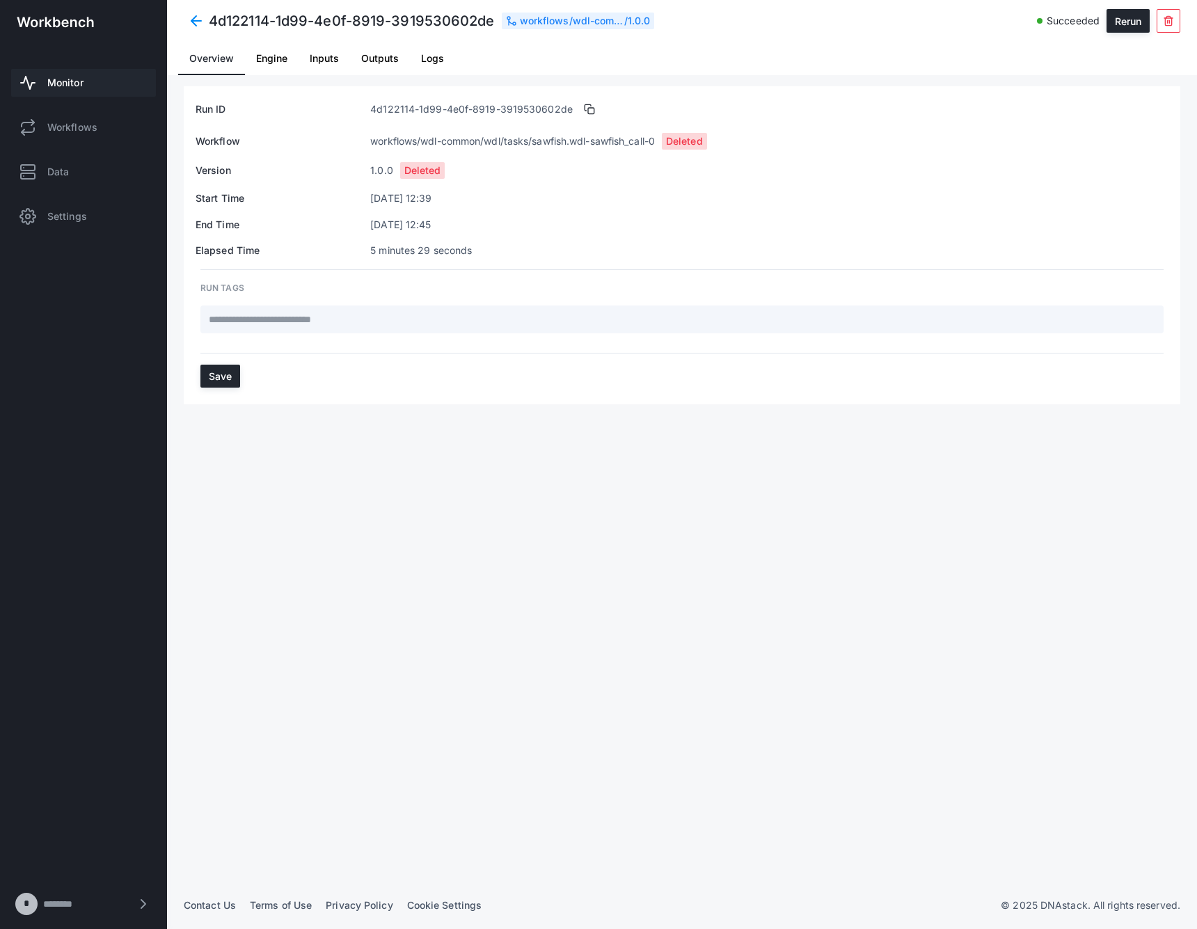
click at [200, 13] on span at bounding box center [196, 20] width 25 height 25
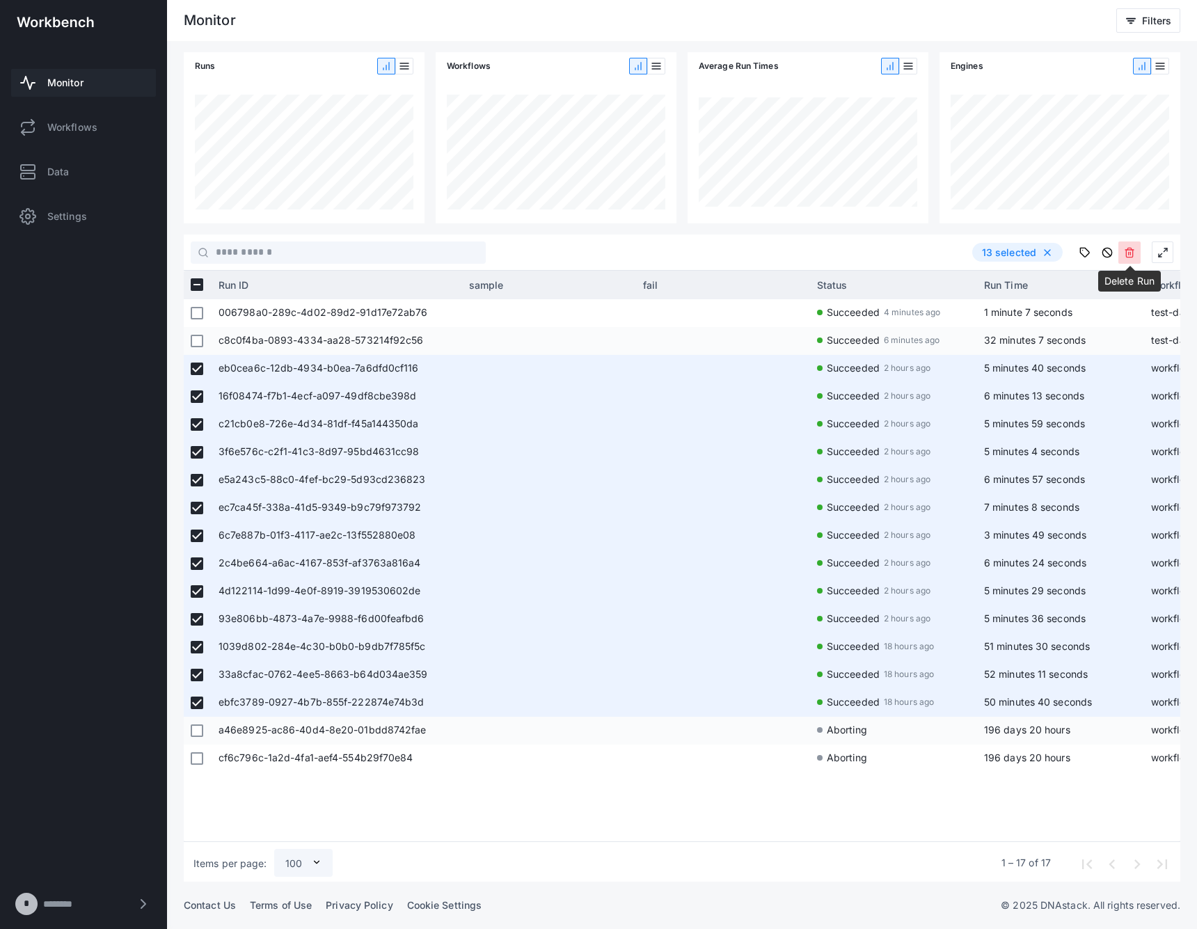
click at [1131, 245] on button at bounding box center [1129, 252] width 22 height 22
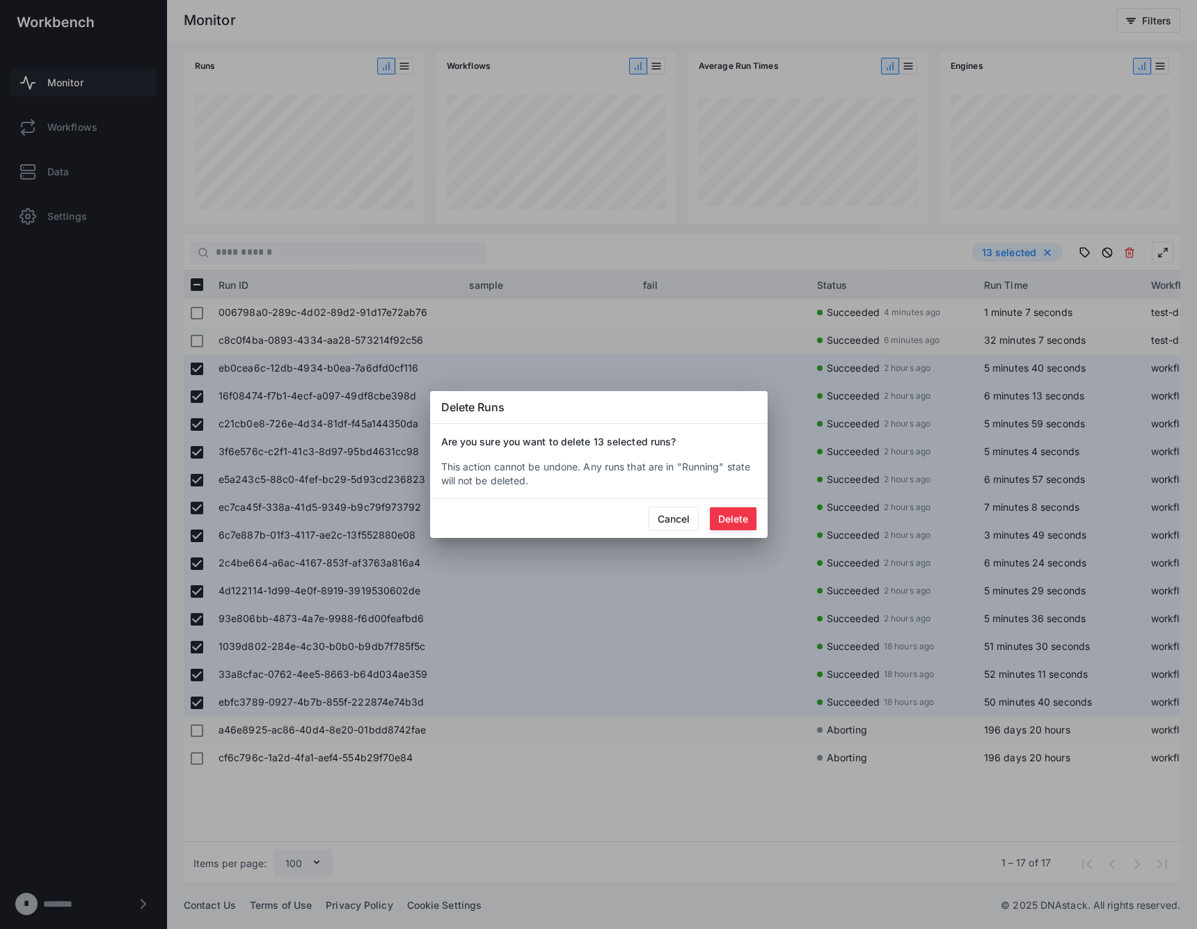
click at [742, 520] on button "Delete" at bounding box center [733, 518] width 47 height 23
